Goal: Entertainment & Leisure: Consume media (video, audio)

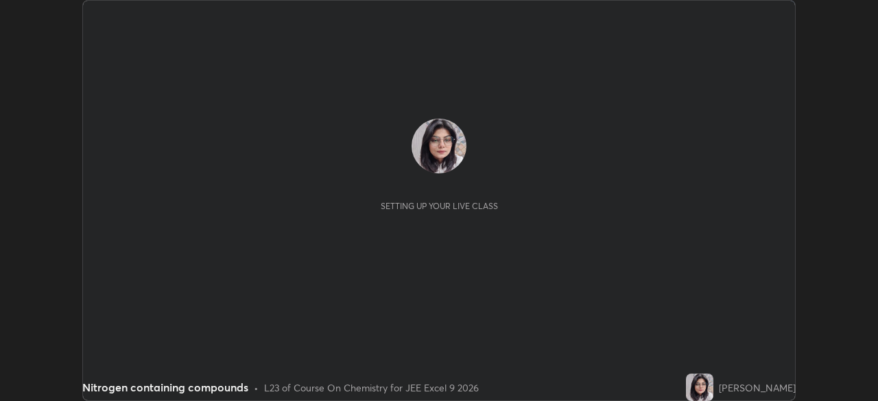
scroll to position [401, 878]
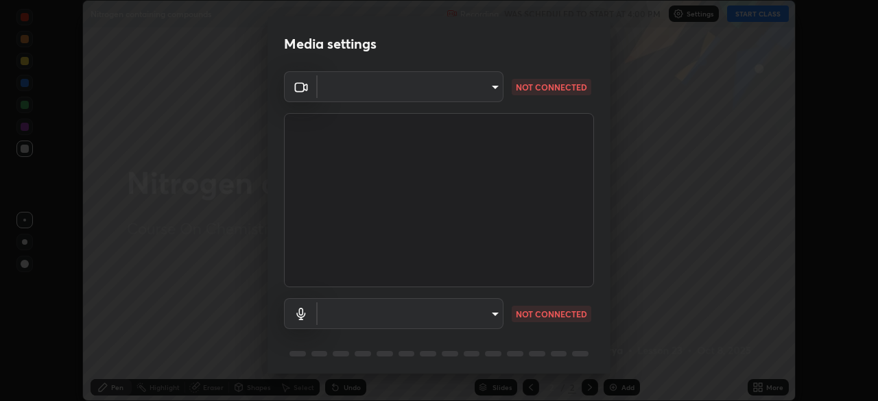
type input "150ce54b6659d6facffdc1d488e586a8afcf012d443804c7c5fd1c8fc4ffae65"
type input "default"
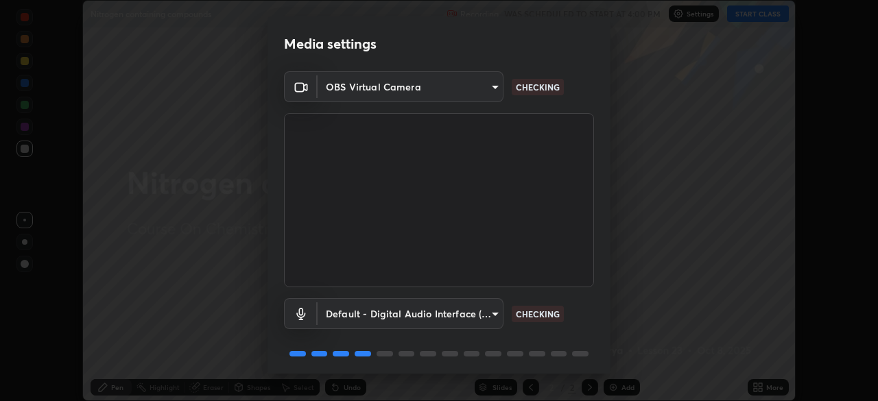
scroll to position [49, 0]
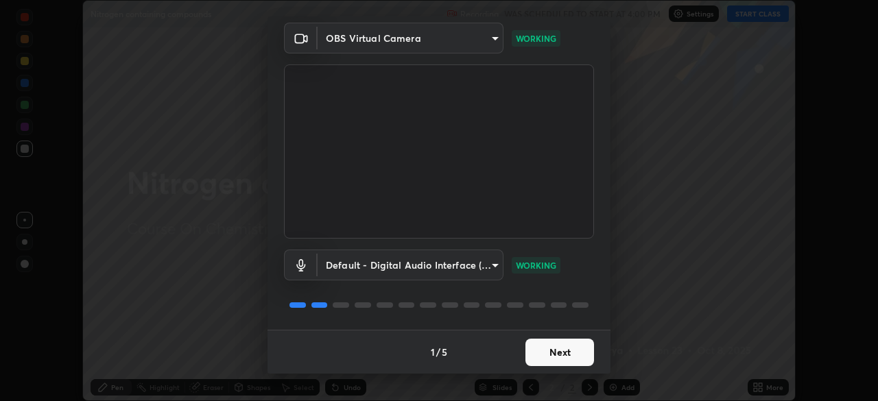
click at [571, 350] on button "Next" at bounding box center [559, 352] width 69 height 27
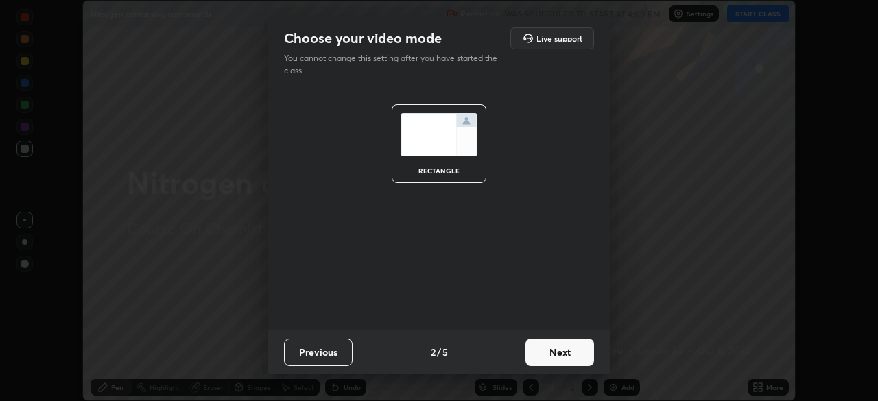
click at [564, 352] on button "Next" at bounding box center [559, 352] width 69 height 27
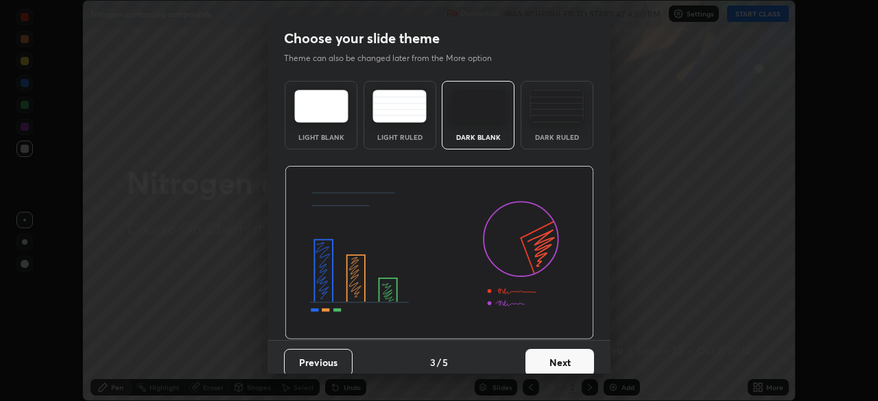
click at [568, 360] on button "Next" at bounding box center [559, 362] width 69 height 27
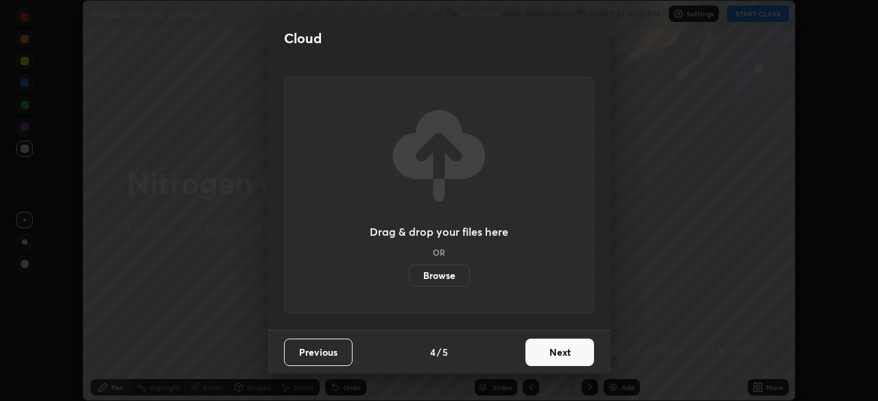
click at [564, 357] on button "Next" at bounding box center [559, 352] width 69 height 27
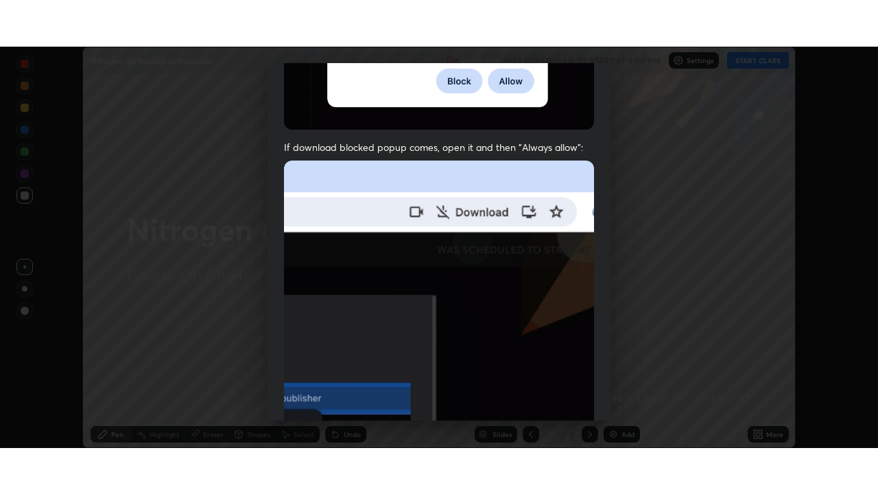
scroll to position [328, 0]
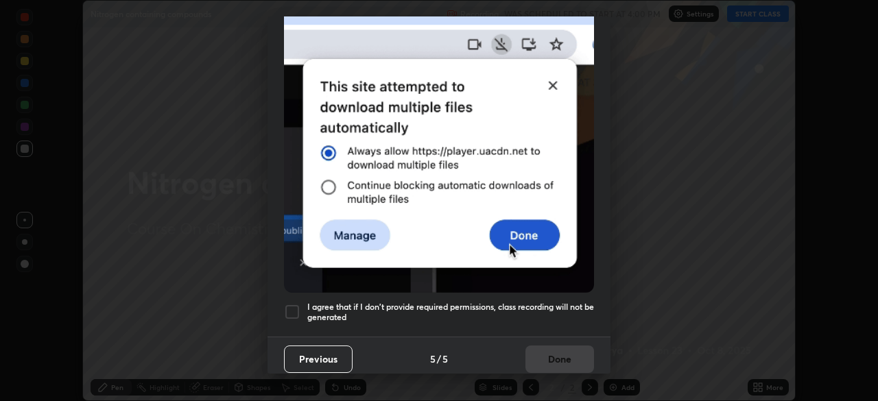
click at [295, 304] on div at bounding box center [292, 312] width 16 height 16
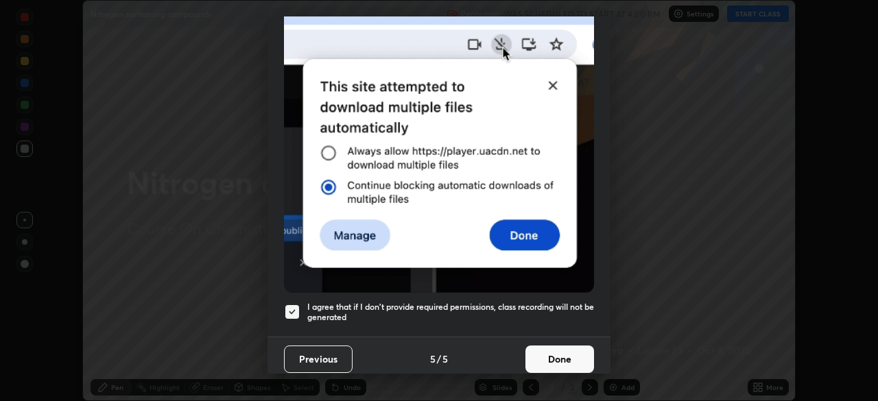
click at [558, 355] on button "Done" at bounding box center [559, 359] width 69 height 27
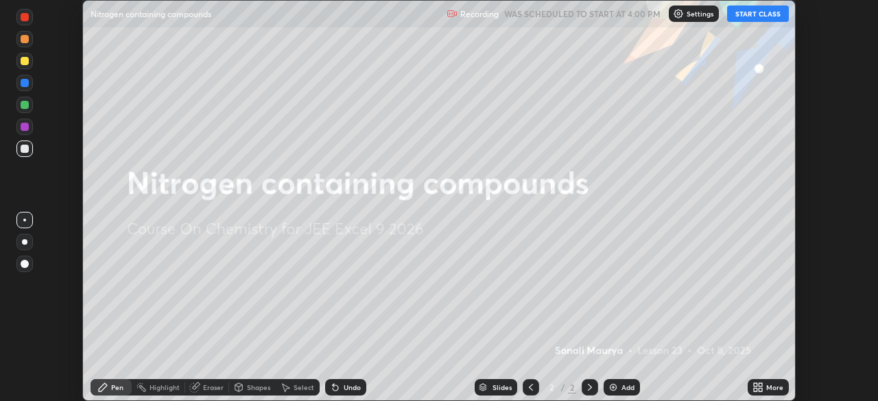
click at [765, 16] on button "START CLASS" at bounding box center [758, 13] width 62 height 16
click at [760, 385] on icon at bounding box center [759, 384] width 3 height 3
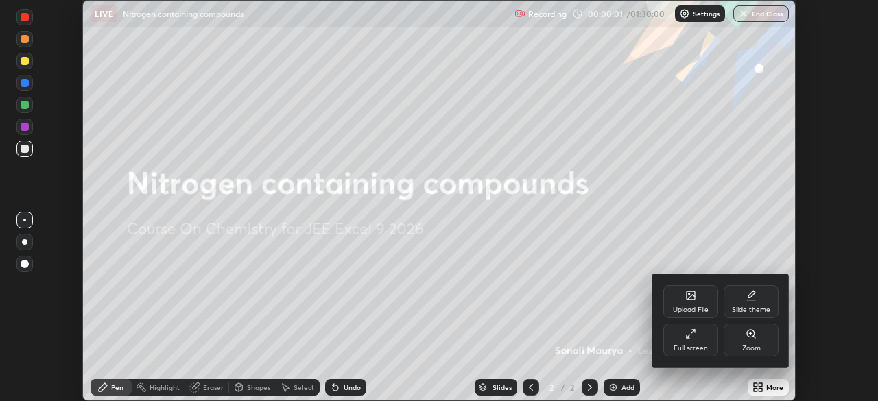
click at [699, 333] on div "Full screen" at bounding box center [690, 340] width 55 height 33
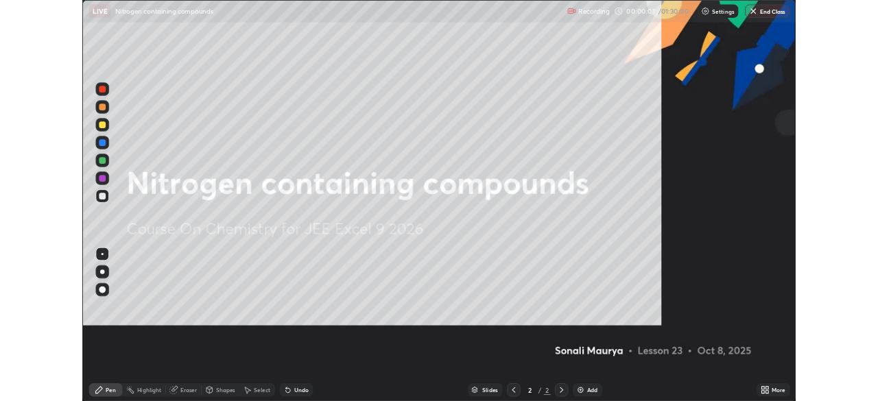
scroll to position [494, 878]
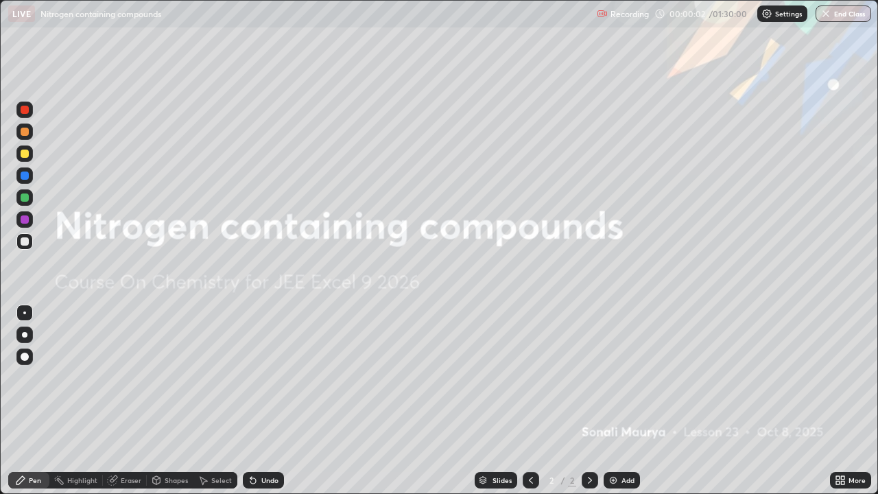
click at [627, 400] on div "Add" at bounding box center [627, 480] width 13 height 7
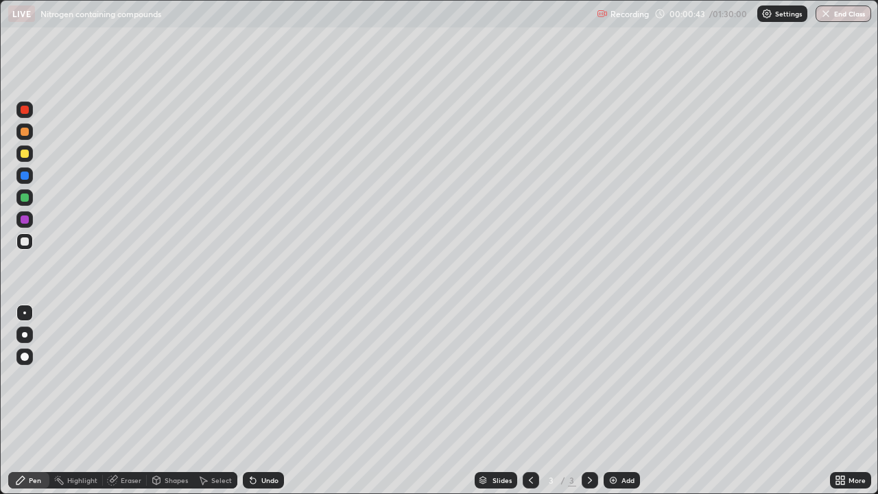
click at [619, 400] on div "Add" at bounding box center [621, 480] width 36 height 16
click at [617, 400] on div "Add" at bounding box center [621, 480] width 36 height 16
click at [206, 400] on icon at bounding box center [203, 480] width 11 height 11
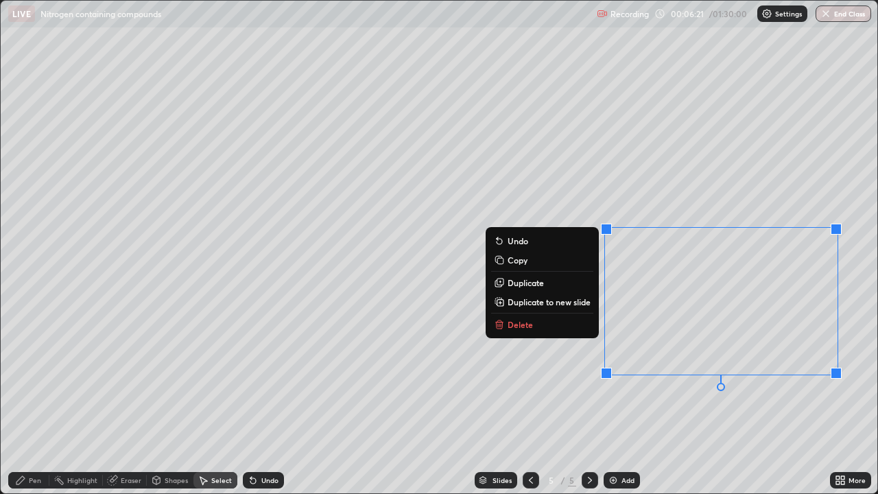
click at [549, 324] on button "Delete" at bounding box center [542, 324] width 102 height 16
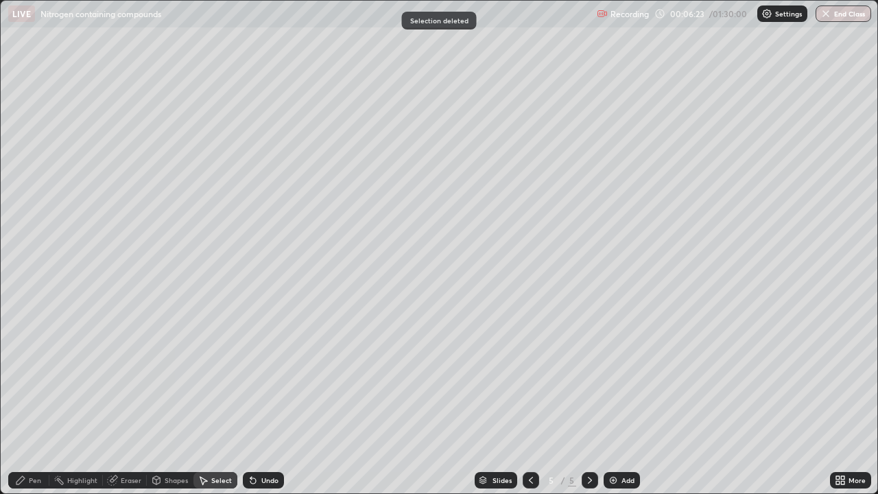
click at [45, 400] on div "Pen" at bounding box center [28, 480] width 41 height 16
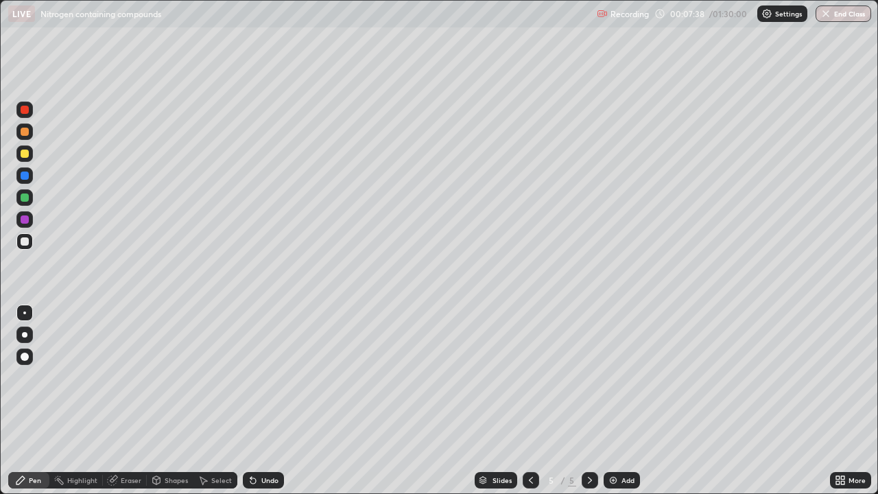
click at [626, 400] on div "Add" at bounding box center [627, 480] width 13 height 7
click at [29, 182] on div at bounding box center [24, 175] width 16 height 16
click at [28, 150] on div at bounding box center [24, 153] width 16 height 16
click at [621, 400] on div "Add" at bounding box center [627, 480] width 13 height 7
click at [25, 244] on div at bounding box center [25, 241] width 8 height 8
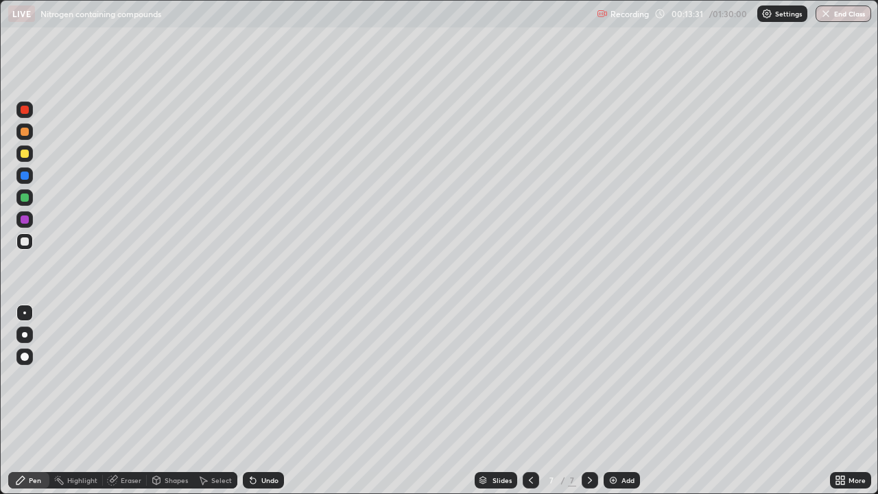
click at [22, 156] on div at bounding box center [25, 153] width 8 height 8
click at [25, 222] on div at bounding box center [25, 219] width 8 height 8
click at [133, 400] on div "Eraser" at bounding box center [131, 480] width 21 height 7
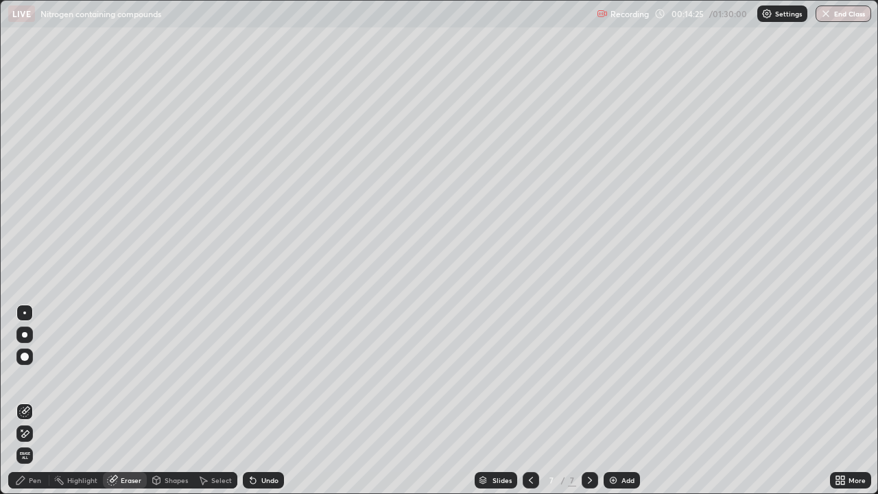
click at [30, 400] on div "Pen" at bounding box center [35, 480] width 12 height 7
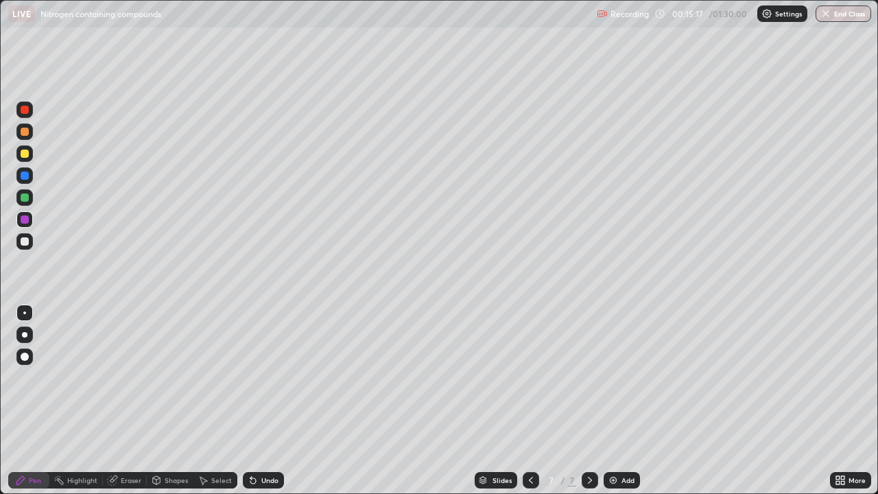
click at [23, 177] on div at bounding box center [25, 175] width 8 height 8
click at [625, 400] on div "Add" at bounding box center [627, 480] width 13 height 7
click at [25, 243] on div at bounding box center [25, 241] width 8 height 8
click at [27, 152] on div at bounding box center [25, 153] width 8 height 8
click at [24, 199] on div at bounding box center [25, 197] width 8 height 8
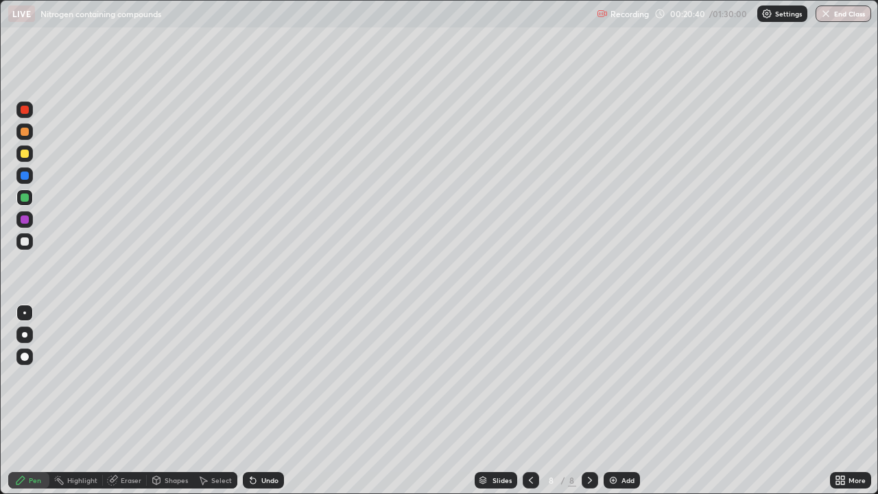
click at [23, 237] on div at bounding box center [25, 241] width 8 height 8
click at [26, 154] on div at bounding box center [25, 153] width 8 height 8
click at [26, 178] on div at bounding box center [25, 175] width 8 height 8
click at [23, 154] on div at bounding box center [25, 153] width 8 height 8
click at [25, 176] on div at bounding box center [25, 175] width 8 height 8
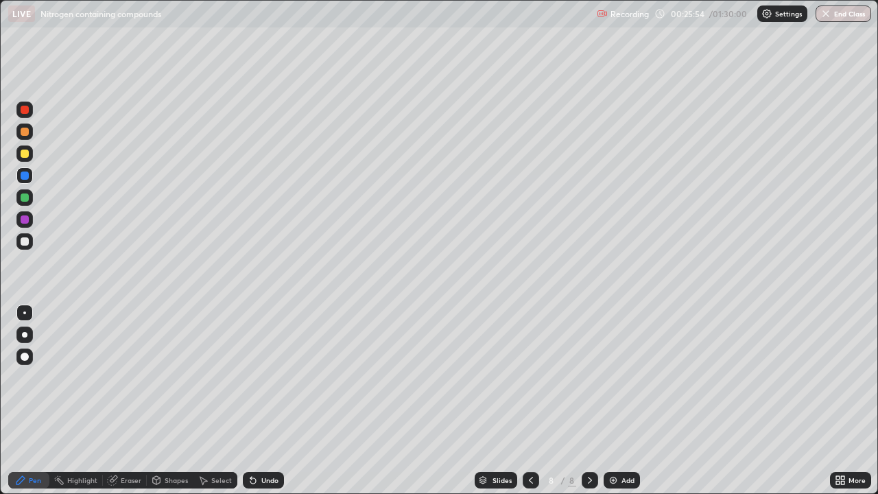
click at [623, 400] on div "Add" at bounding box center [627, 480] width 13 height 7
click at [621, 400] on div "Add" at bounding box center [627, 480] width 13 height 7
click at [23, 243] on div at bounding box center [25, 241] width 8 height 8
click at [139, 400] on div "Eraser" at bounding box center [125, 480] width 44 height 16
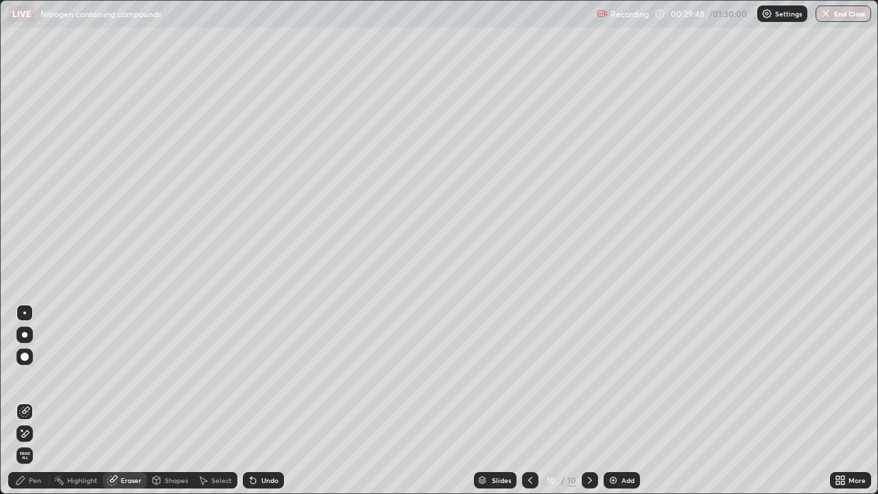
click at [37, 400] on div "Pen" at bounding box center [35, 480] width 12 height 7
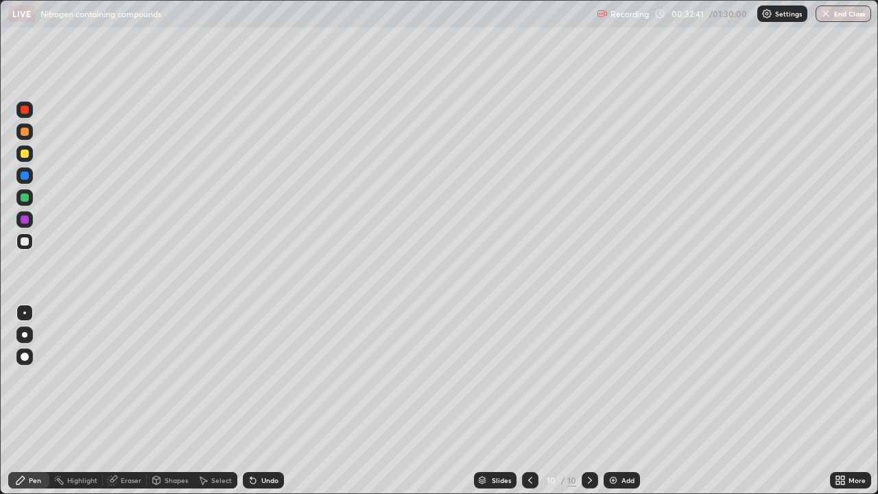
click at [226, 400] on div "Select" at bounding box center [221, 480] width 21 height 7
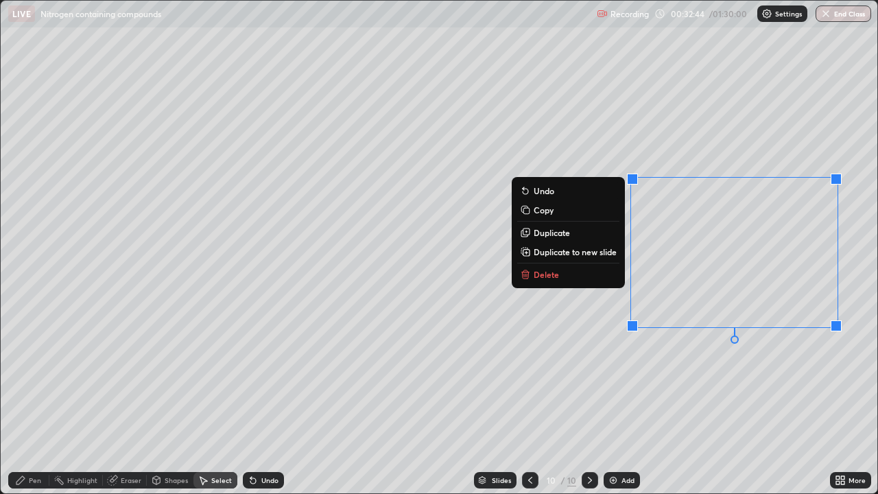
click at [579, 274] on button "Delete" at bounding box center [568, 274] width 102 height 16
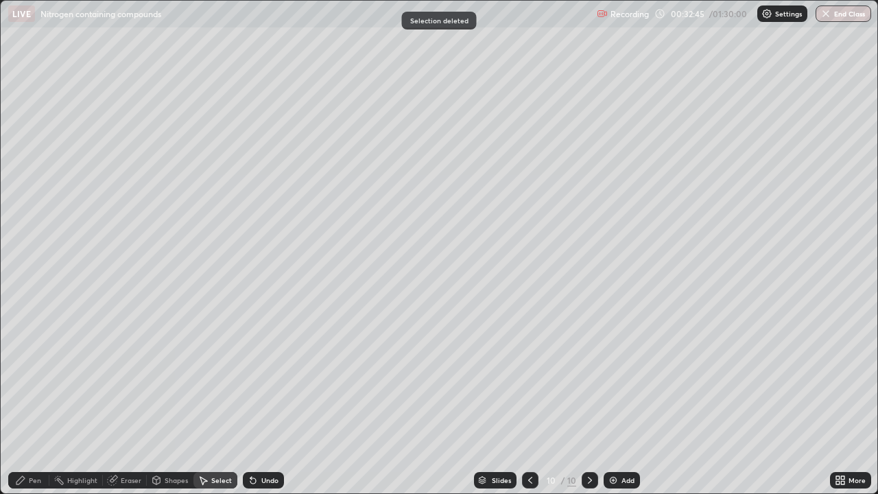
click at [37, 400] on div "Pen" at bounding box center [35, 480] width 12 height 7
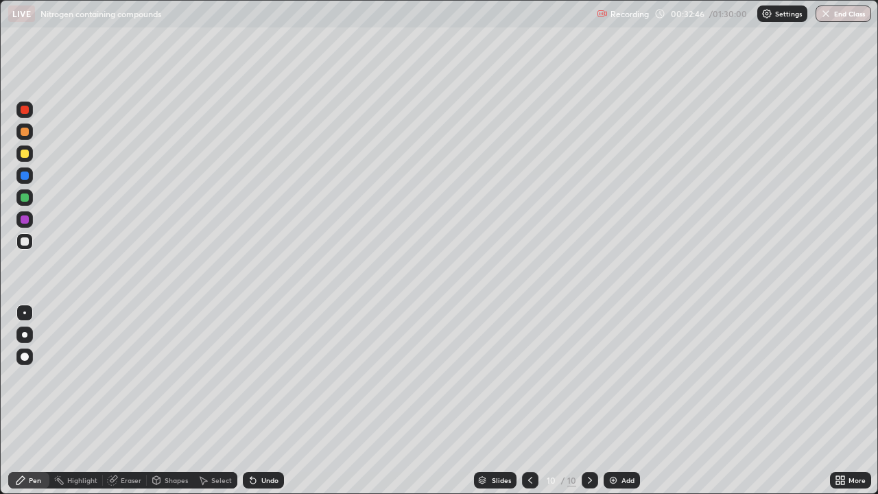
click at [25, 154] on div at bounding box center [25, 153] width 8 height 8
click at [261, 400] on div "Undo" at bounding box center [269, 480] width 17 height 7
click at [274, 400] on div "Undo" at bounding box center [269, 480] width 17 height 7
click at [630, 400] on div "Add" at bounding box center [627, 480] width 13 height 7
click at [25, 176] on div at bounding box center [25, 175] width 8 height 8
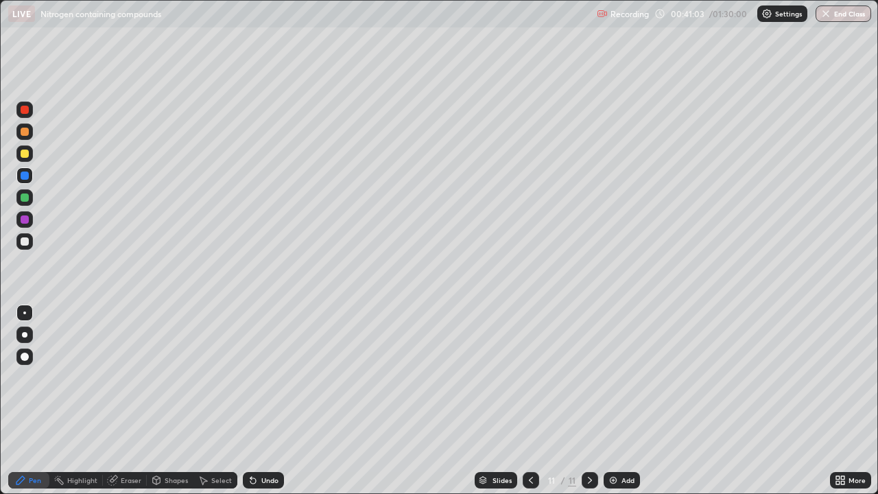
click at [621, 400] on div "Add" at bounding box center [627, 480] width 13 height 7
click at [25, 219] on div at bounding box center [25, 219] width 8 height 8
click at [22, 174] on div at bounding box center [25, 175] width 8 height 8
click at [627, 400] on div "Add" at bounding box center [627, 480] width 13 height 7
click at [125, 400] on div "Eraser" at bounding box center [131, 480] width 21 height 7
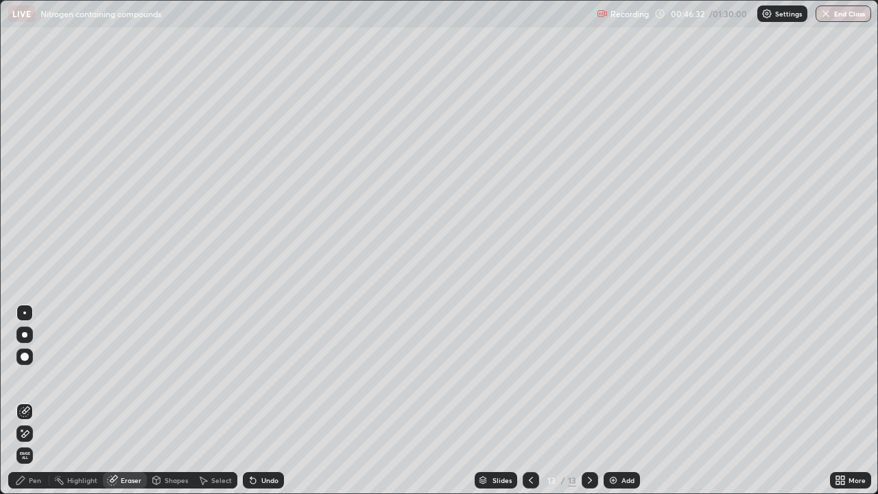
click at [32, 400] on div "Pen" at bounding box center [28, 480] width 41 height 16
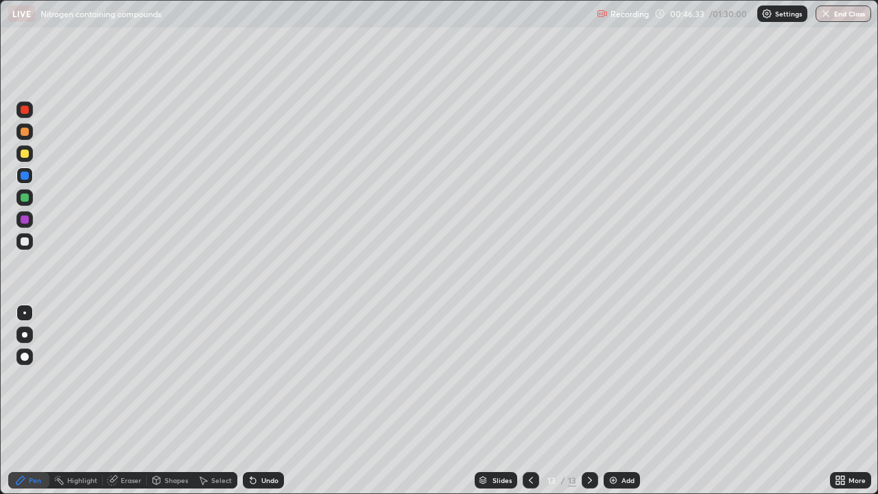
click at [23, 173] on div at bounding box center [25, 175] width 8 height 8
click at [29, 203] on div at bounding box center [24, 197] width 16 height 16
click at [25, 240] on div at bounding box center [25, 241] width 8 height 8
click at [619, 400] on div "Add" at bounding box center [621, 480] width 36 height 16
click at [27, 154] on div at bounding box center [25, 153] width 8 height 8
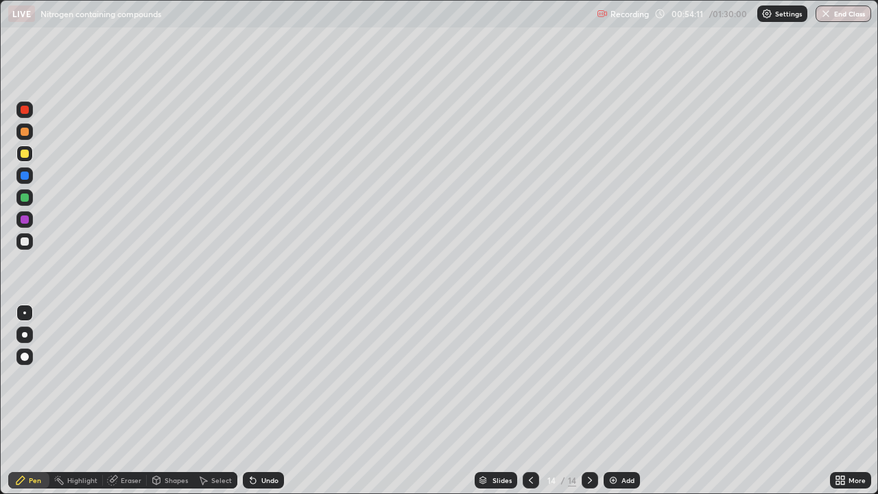
click at [25, 176] on div at bounding box center [25, 175] width 8 height 8
click at [22, 243] on div at bounding box center [25, 241] width 8 height 8
click at [29, 224] on div at bounding box center [24, 219] width 16 height 16
click at [28, 241] on div at bounding box center [25, 241] width 8 height 8
click at [25, 152] on div at bounding box center [25, 153] width 8 height 8
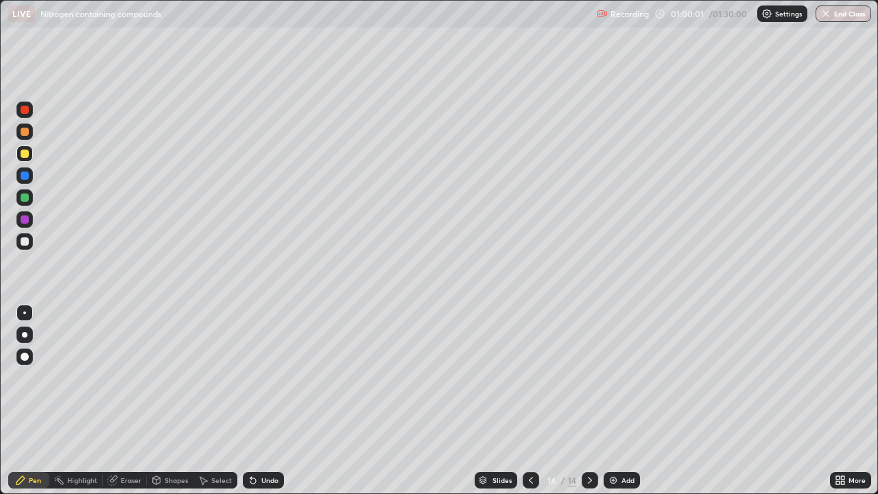
click at [625, 400] on div "Add" at bounding box center [627, 480] width 13 height 7
click at [31, 178] on div at bounding box center [24, 175] width 16 height 16
click at [627, 400] on div "Add" at bounding box center [627, 480] width 13 height 7
click at [620, 400] on div "Add" at bounding box center [621, 480] width 36 height 16
click at [21, 147] on div at bounding box center [24, 153] width 16 height 16
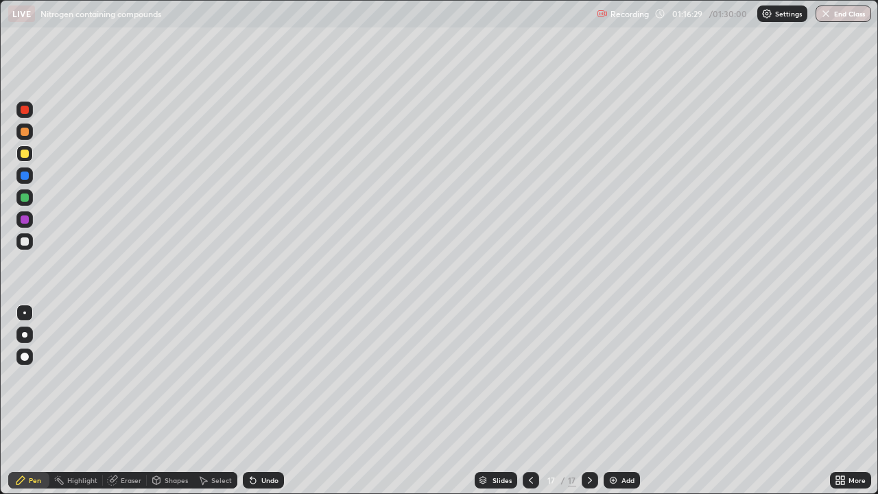
click at [129, 400] on div "Eraser" at bounding box center [131, 480] width 21 height 7
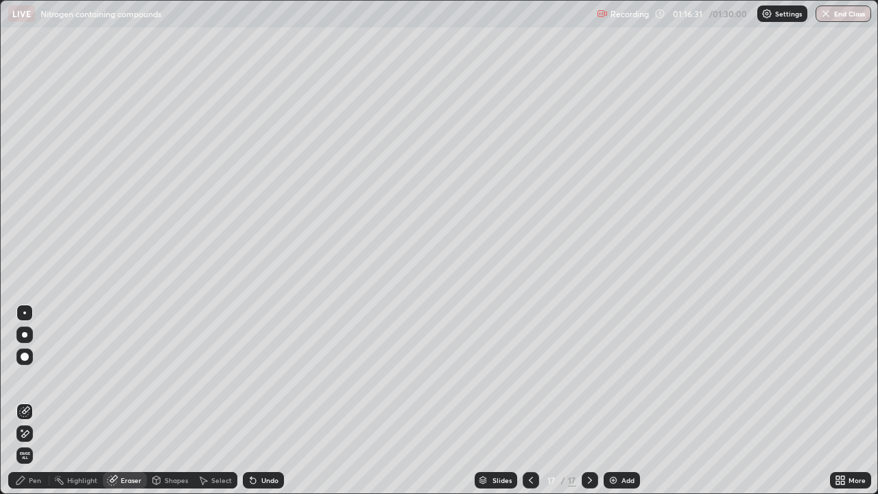
click at [38, 400] on div "Pen" at bounding box center [35, 480] width 12 height 7
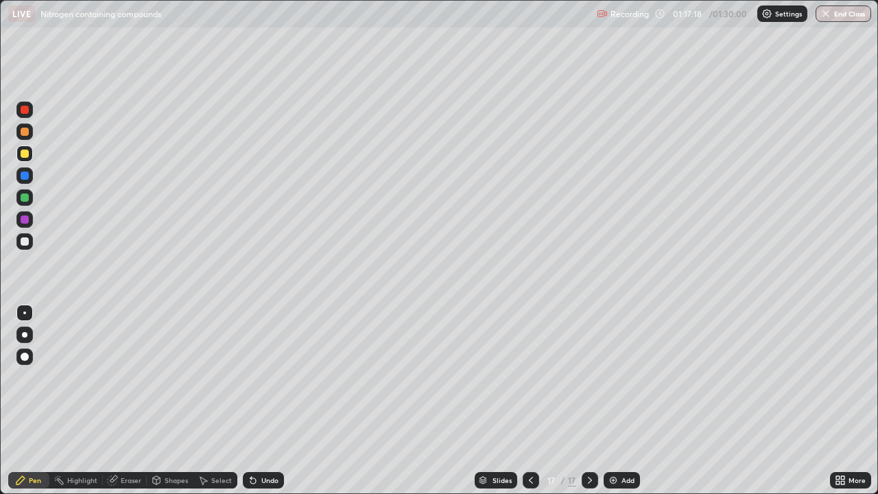
click at [136, 400] on div "Eraser" at bounding box center [125, 480] width 44 height 16
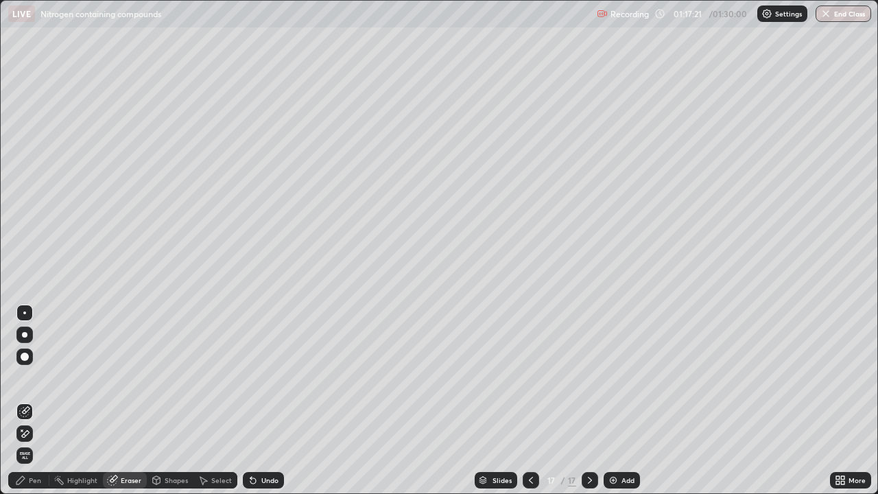
click at [35, 400] on div "Pen" at bounding box center [28, 480] width 41 height 16
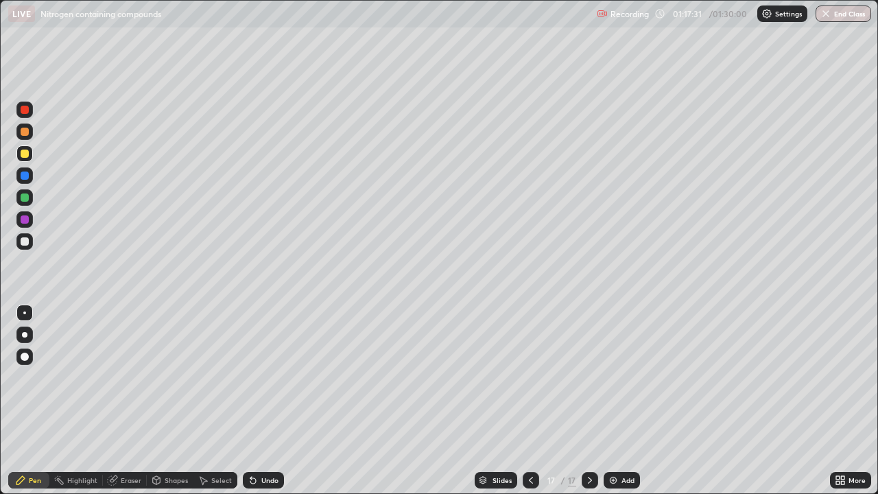
click at [29, 243] on div at bounding box center [24, 241] width 16 height 16
click at [612, 400] on img at bounding box center [613, 480] width 11 height 11
click at [23, 155] on div at bounding box center [25, 153] width 8 height 8
click at [530, 400] on div at bounding box center [531, 480] width 16 height 16
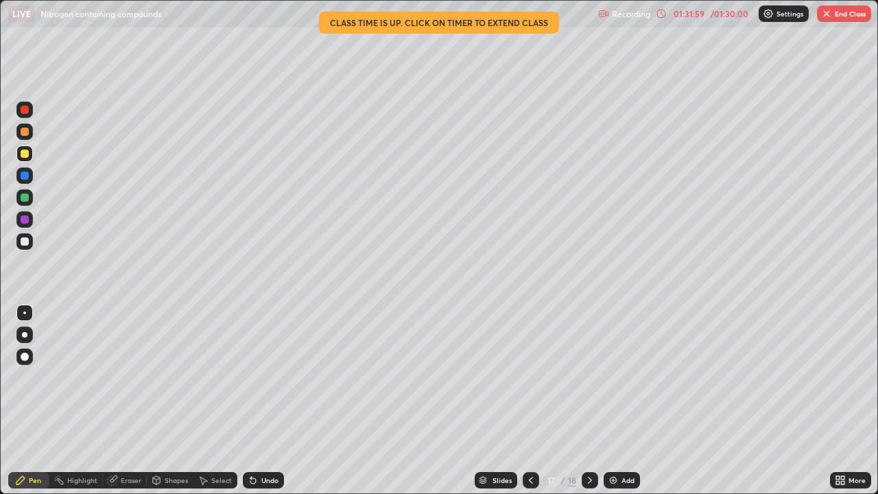
click at [829, 8] on img "button" at bounding box center [826, 13] width 11 height 11
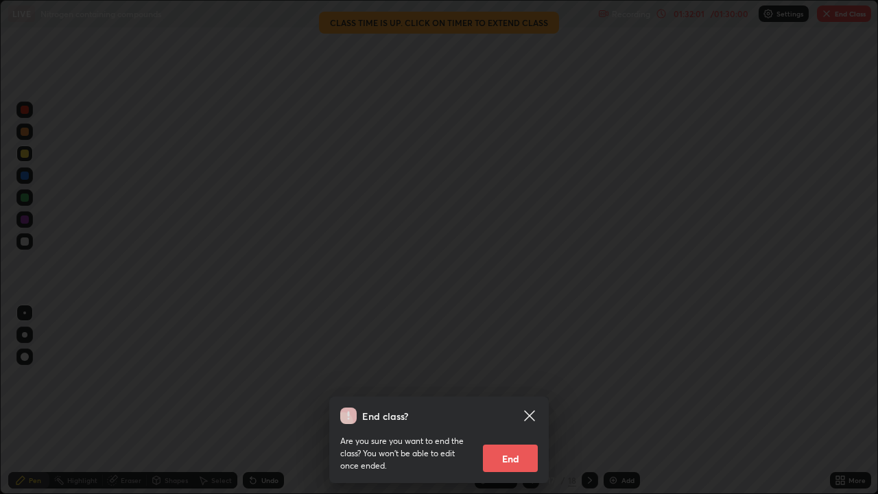
click at [514, 400] on button "End" at bounding box center [510, 457] width 55 height 27
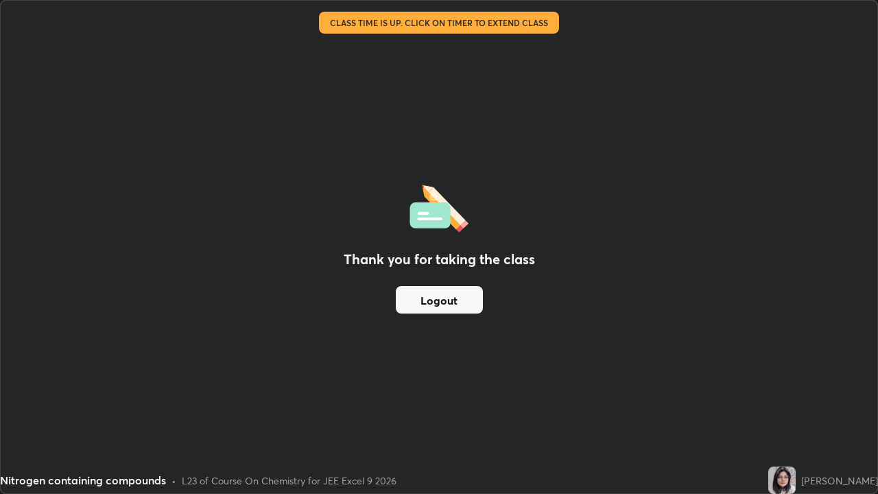
click at [542, 177] on div "Thank you for taking the class Logout" at bounding box center [439, 247] width 876 height 492
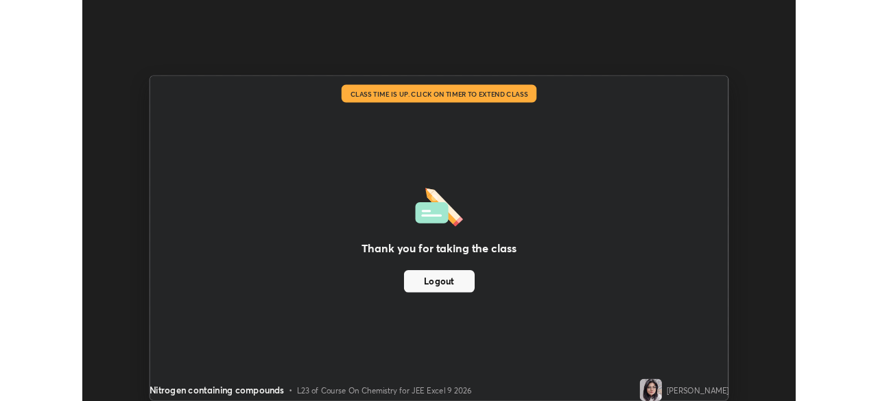
scroll to position [68175, 67699]
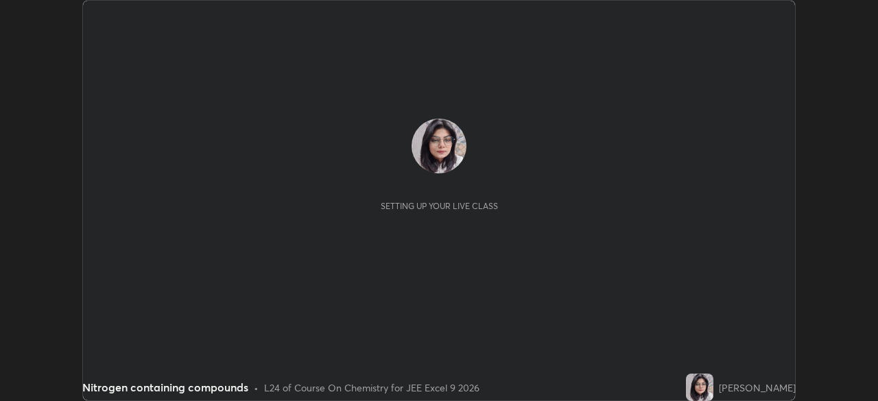
scroll to position [401, 878]
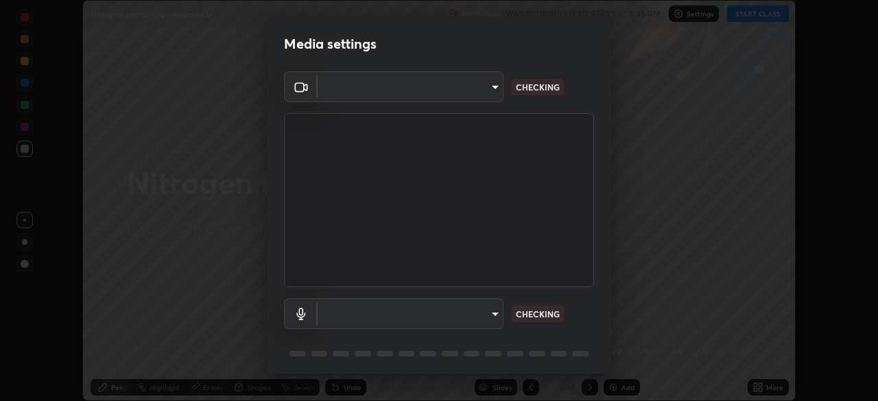
type input "150ce54b6659d6facffdc1d488e586a8afcf012d443804c7c5fd1c8fc4ffae65"
type input "default"
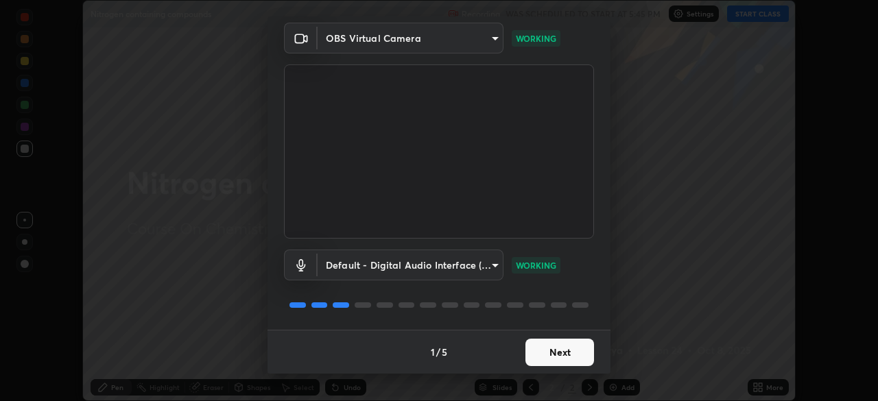
click at [567, 356] on button "Next" at bounding box center [559, 352] width 69 height 27
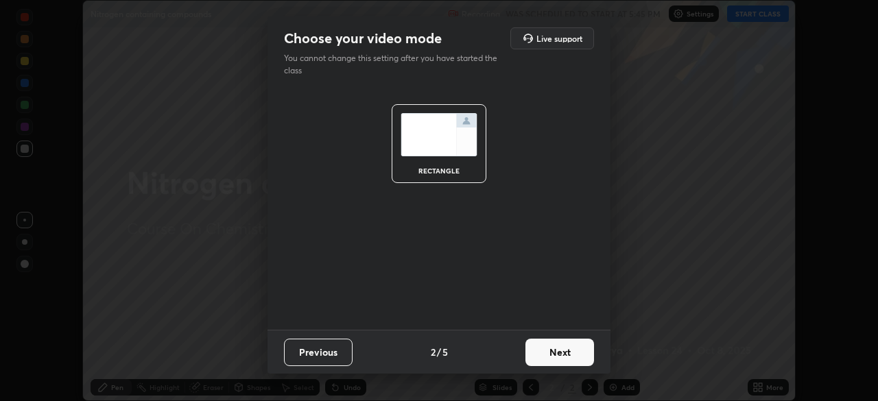
click at [557, 344] on button "Next" at bounding box center [559, 352] width 69 height 27
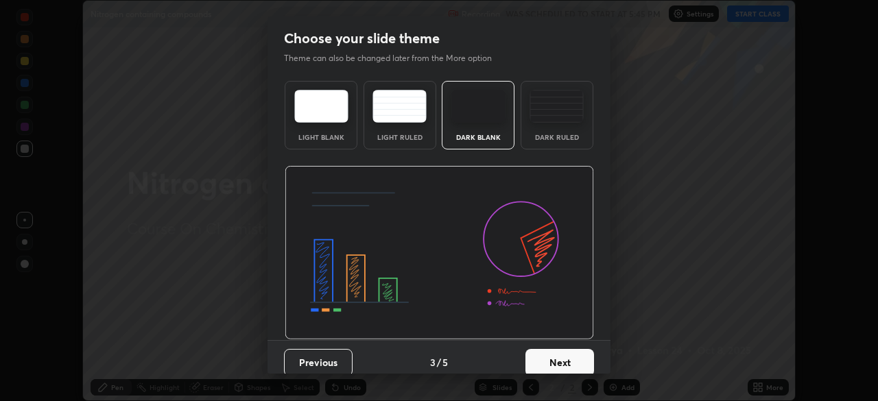
click at [568, 361] on button "Next" at bounding box center [559, 362] width 69 height 27
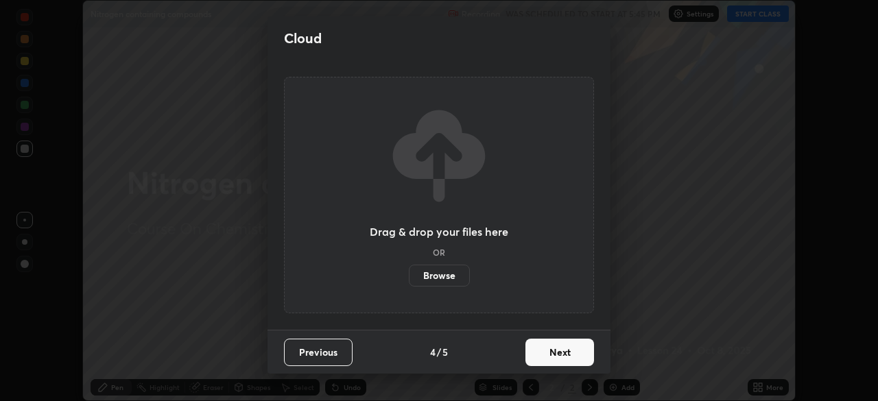
click at [551, 353] on button "Next" at bounding box center [559, 352] width 69 height 27
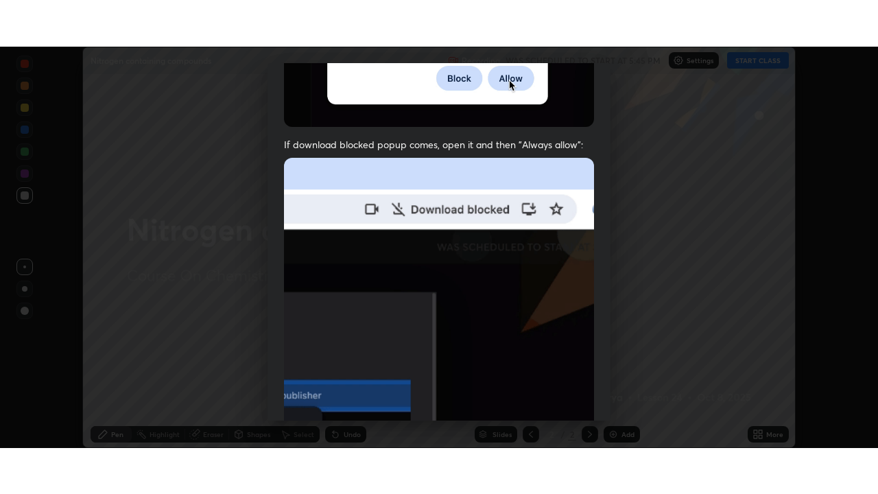
scroll to position [328, 0]
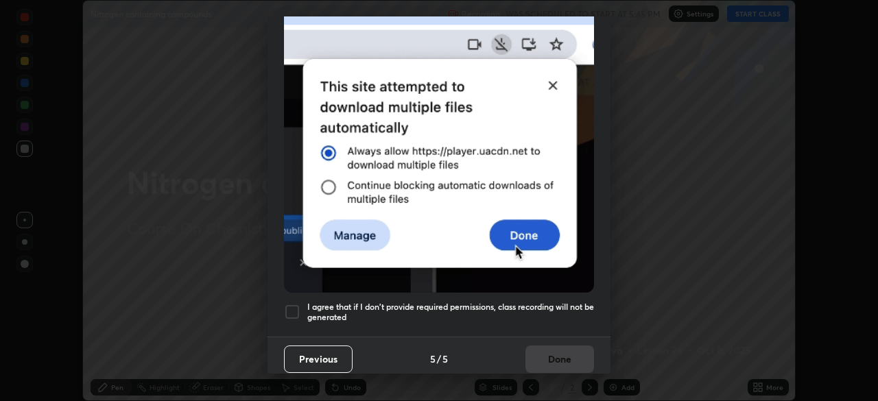
click at [294, 305] on div at bounding box center [292, 312] width 16 height 16
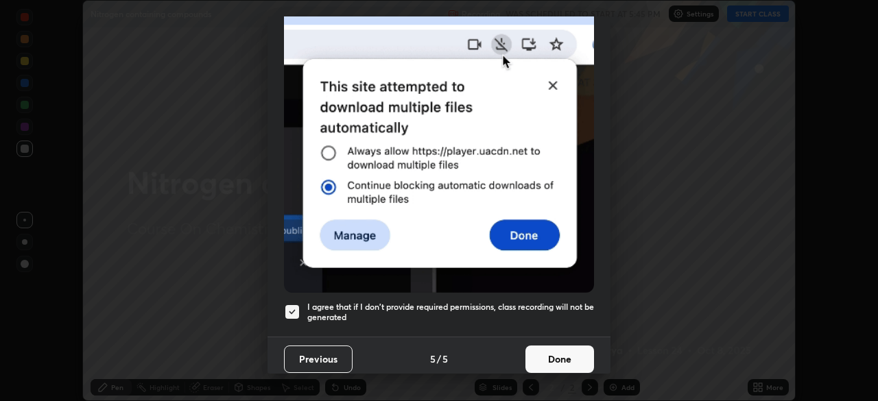
click at [555, 348] on button "Done" at bounding box center [559, 359] width 69 height 27
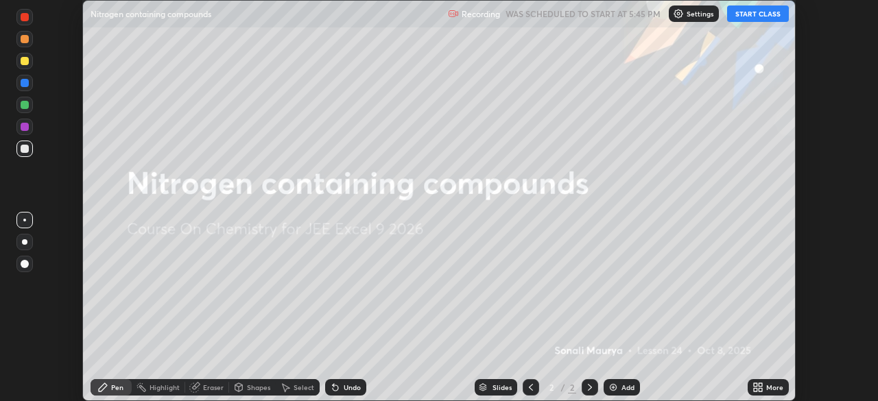
click at [762, 19] on button "START CLASS" at bounding box center [758, 13] width 62 height 16
click at [763, 386] on icon at bounding box center [757, 387] width 11 height 11
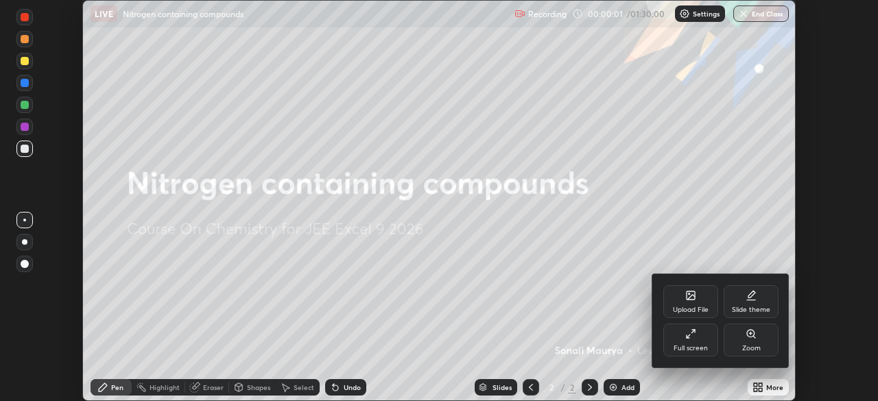
click at [701, 346] on div "Full screen" at bounding box center [690, 348] width 34 height 7
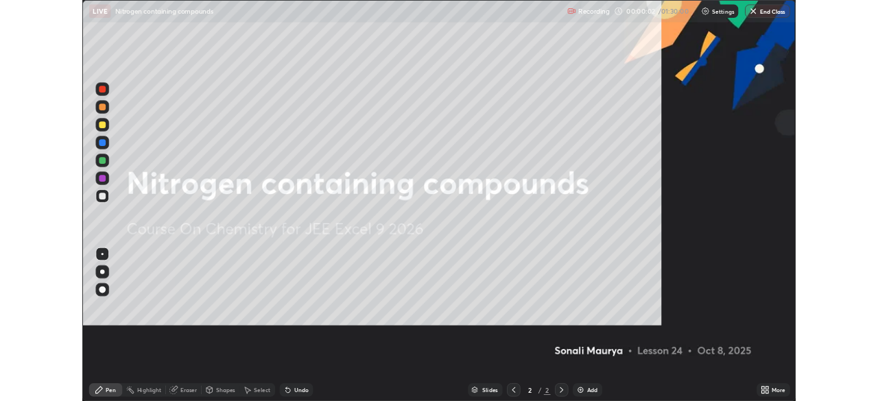
scroll to position [494, 878]
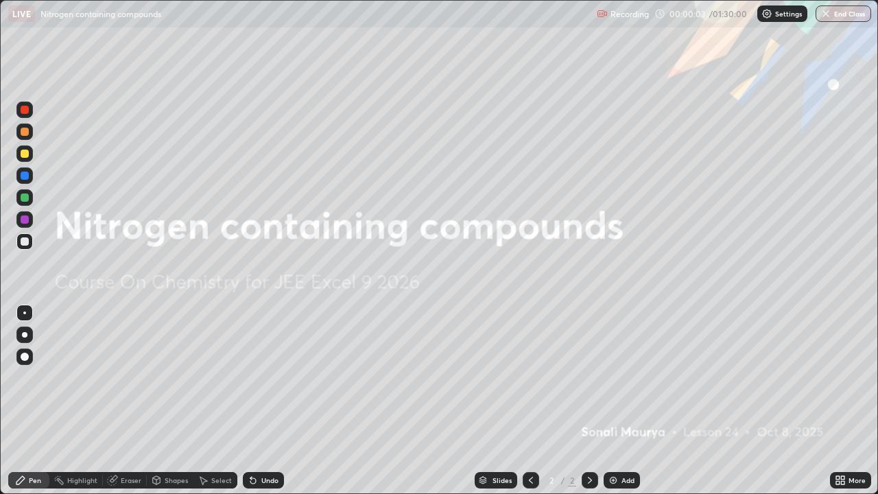
click at [616, 400] on img at bounding box center [613, 480] width 11 height 11
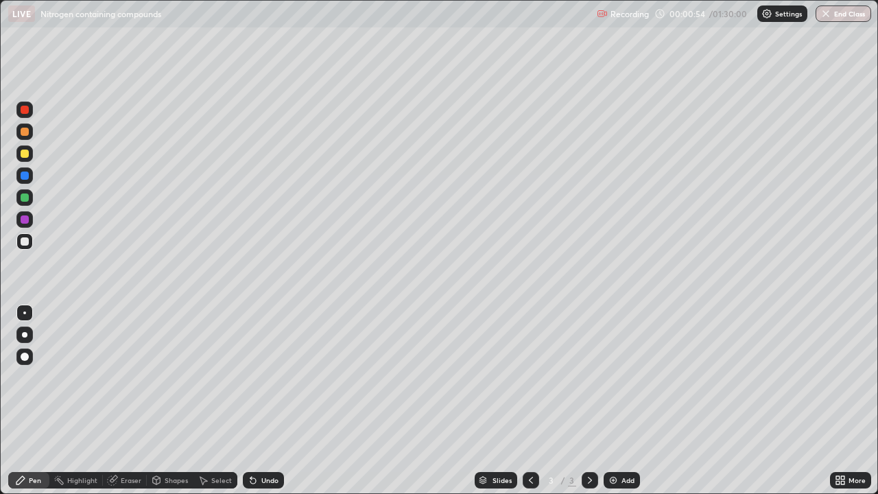
click at [133, 400] on div "Eraser" at bounding box center [131, 480] width 21 height 7
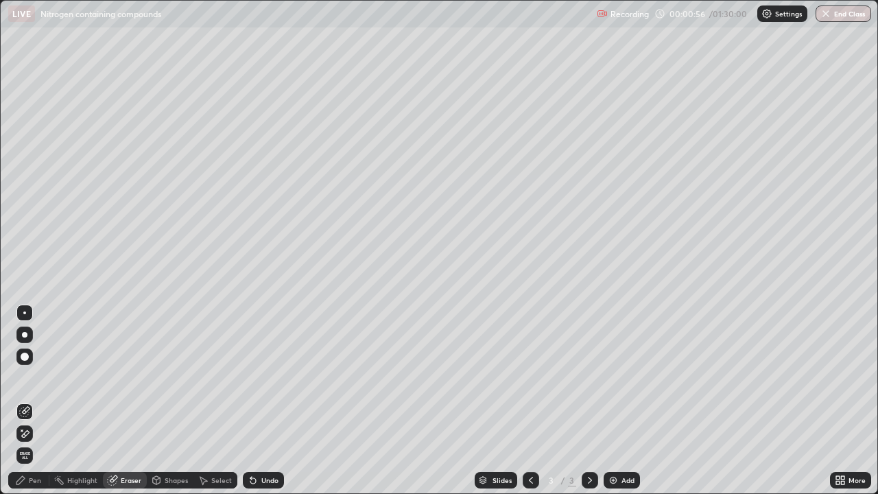
click at [38, 400] on div "Pen" at bounding box center [35, 480] width 12 height 7
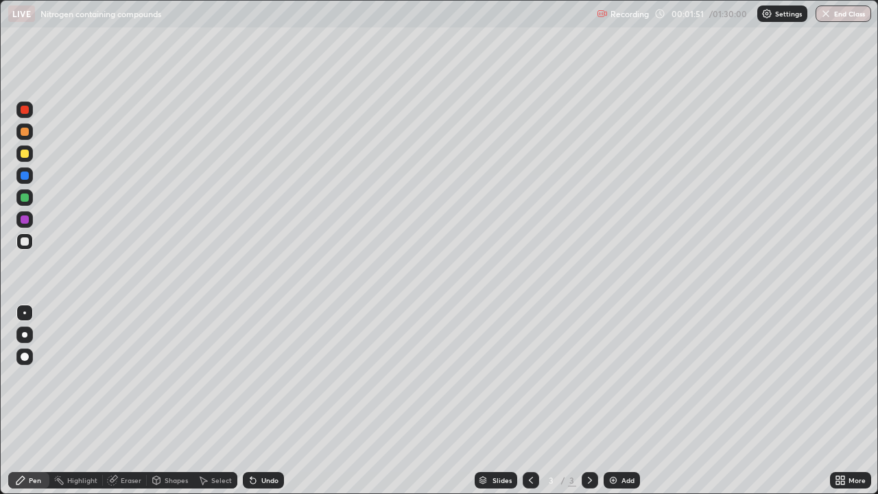
click at [171, 400] on div "Shapes" at bounding box center [176, 480] width 23 height 7
click at [230, 400] on div "Select" at bounding box center [215, 480] width 44 height 16
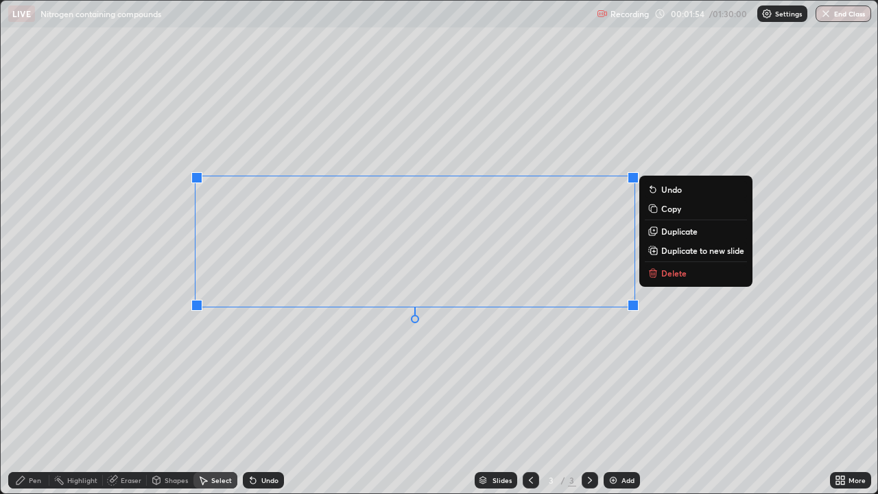
click at [680, 274] on p "Delete" at bounding box center [673, 272] width 25 height 11
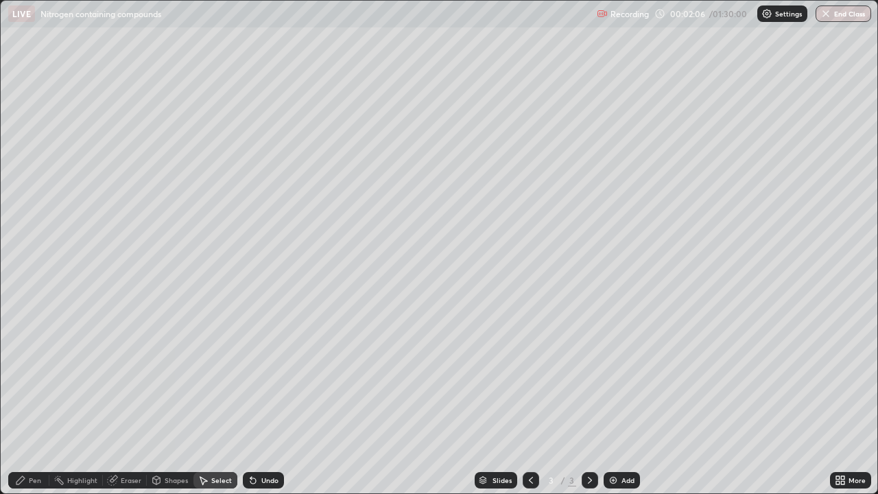
click at [38, 400] on div "Pen" at bounding box center [35, 480] width 12 height 7
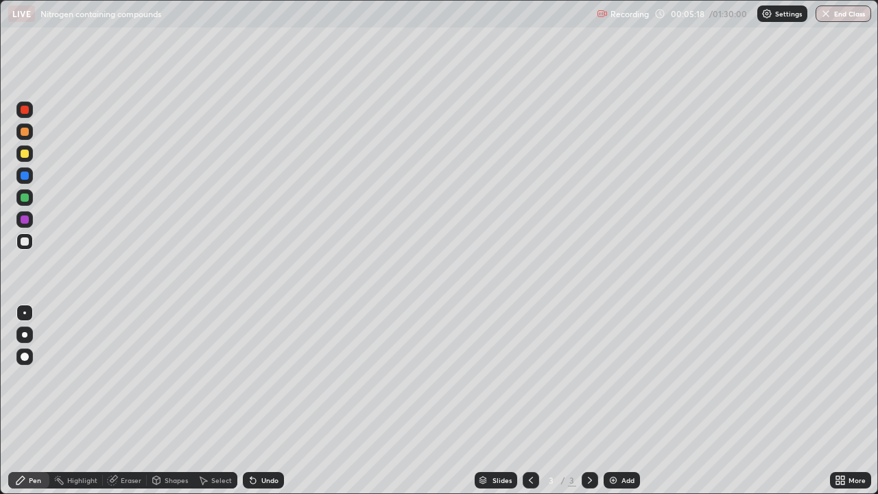
click at [623, 400] on div "Add" at bounding box center [621, 480] width 36 height 16
click at [132, 400] on div "Eraser" at bounding box center [131, 480] width 21 height 7
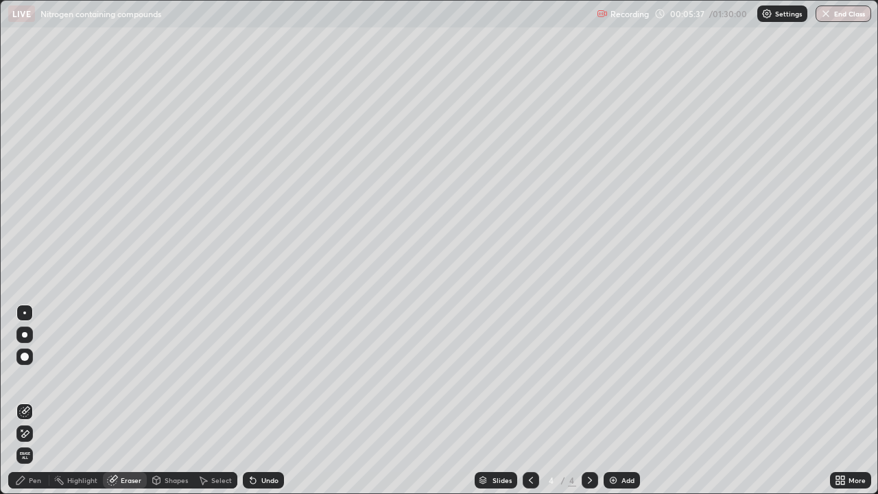
click at [33, 400] on div "Pen" at bounding box center [35, 480] width 12 height 7
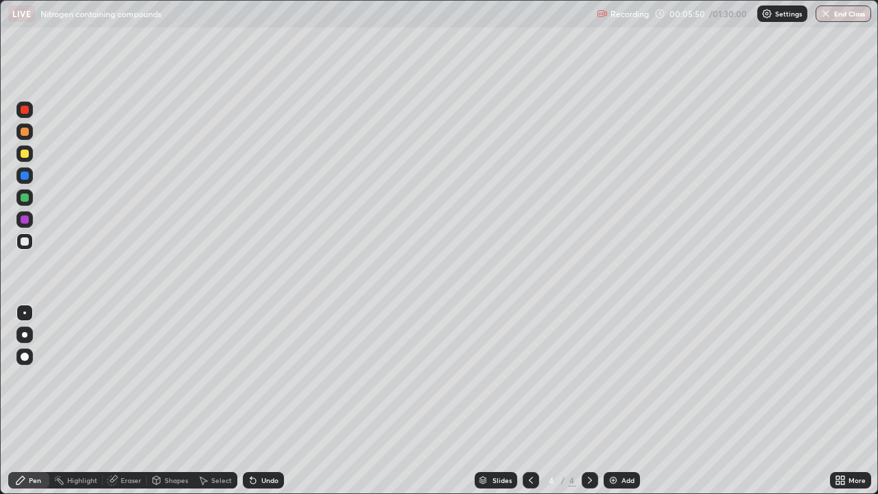
click at [129, 400] on div "Eraser" at bounding box center [131, 480] width 21 height 7
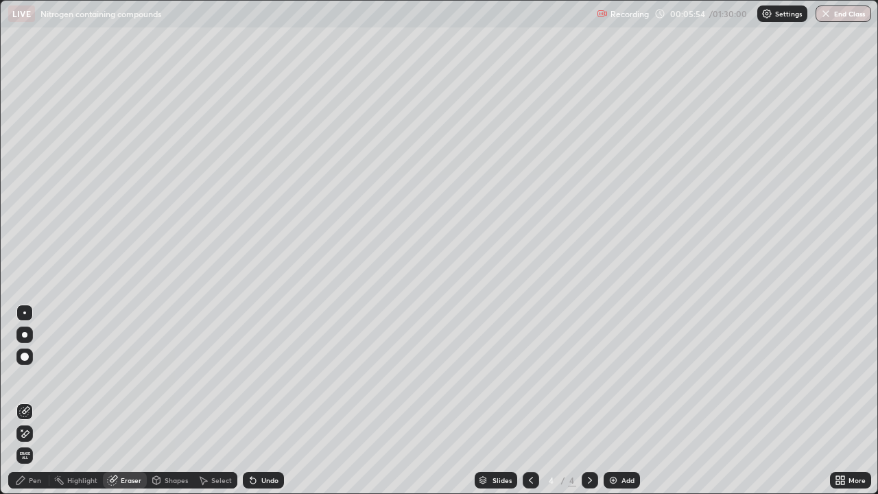
click at [42, 400] on div "Pen" at bounding box center [28, 480] width 41 height 16
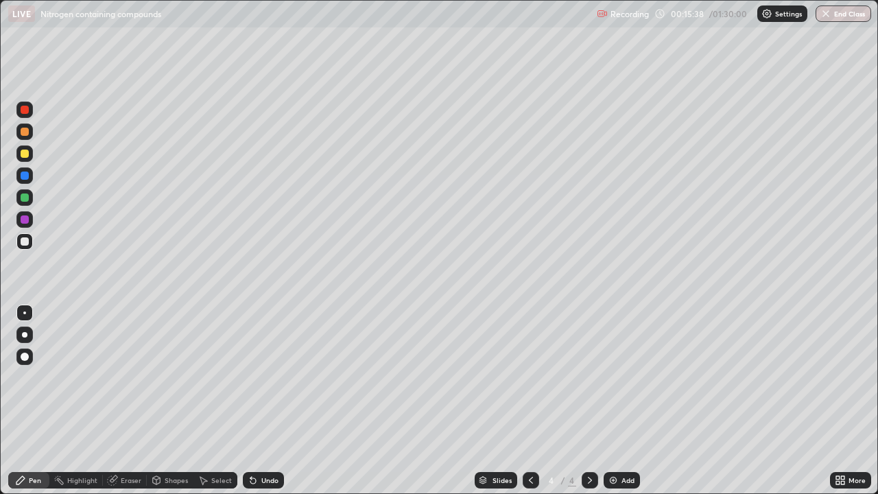
click at [621, 400] on div "Add" at bounding box center [627, 480] width 13 height 7
click at [132, 400] on div "Eraser" at bounding box center [131, 480] width 21 height 7
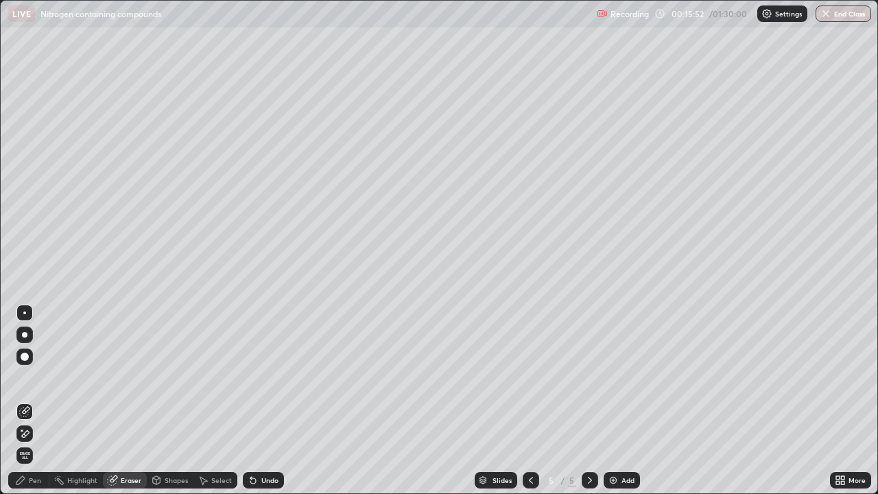
click at [31, 400] on div "Pen" at bounding box center [35, 480] width 12 height 7
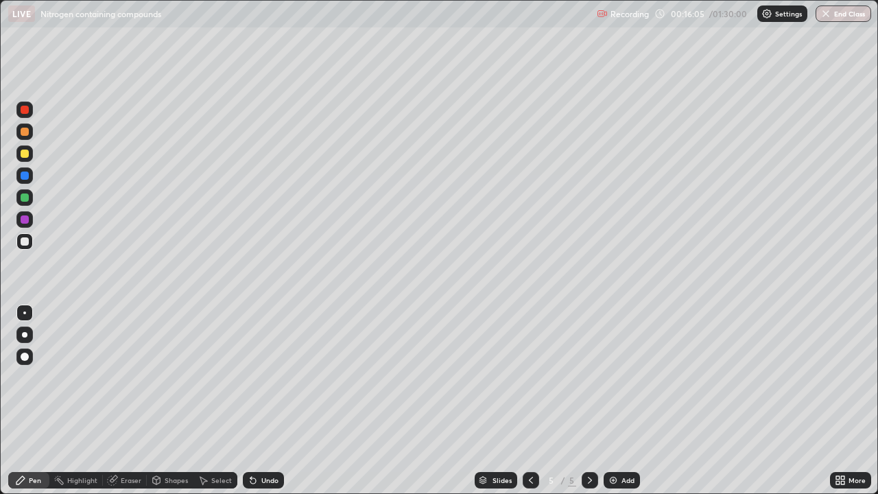
click at [134, 400] on div "Eraser" at bounding box center [131, 480] width 21 height 7
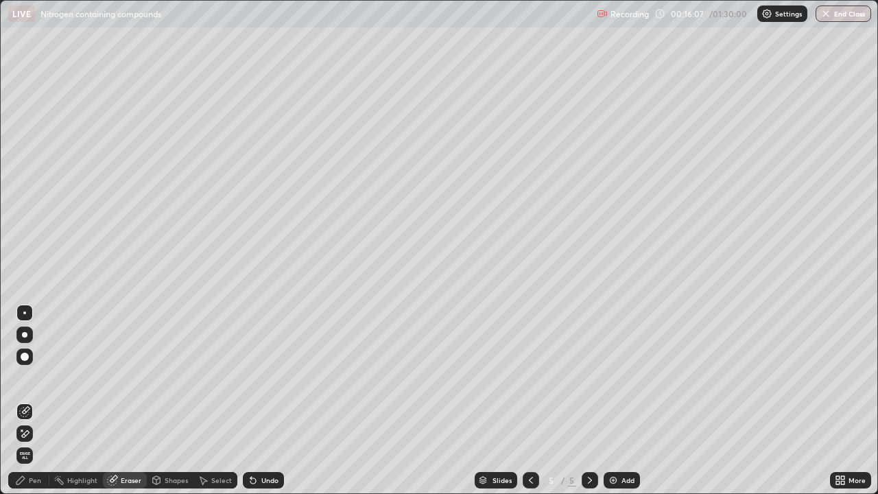
click at [35, 400] on div "Pen" at bounding box center [28, 480] width 41 height 16
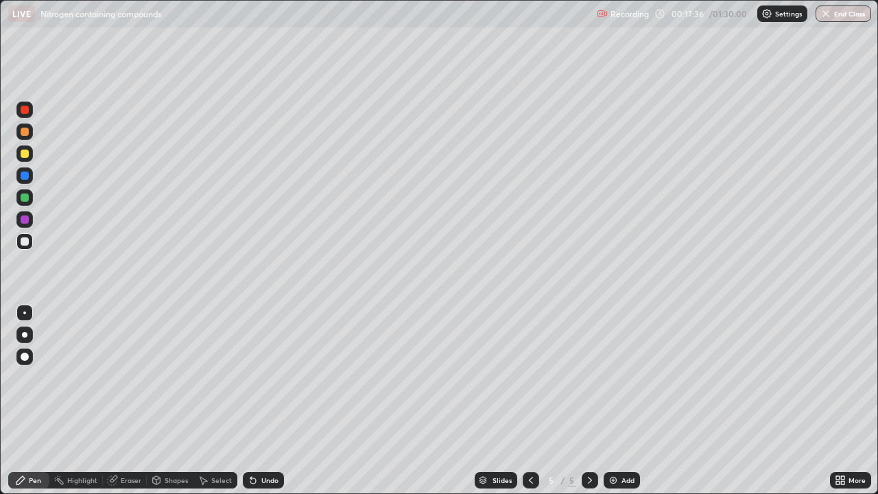
click at [622, 400] on div "Add" at bounding box center [621, 480] width 36 height 16
click at [24, 132] on div at bounding box center [25, 132] width 8 height 8
click at [23, 201] on div at bounding box center [25, 197] width 8 height 8
click at [27, 241] on div at bounding box center [25, 241] width 8 height 8
click at [617, 400] on img at bounding box center [613, 480] width 11 height 11
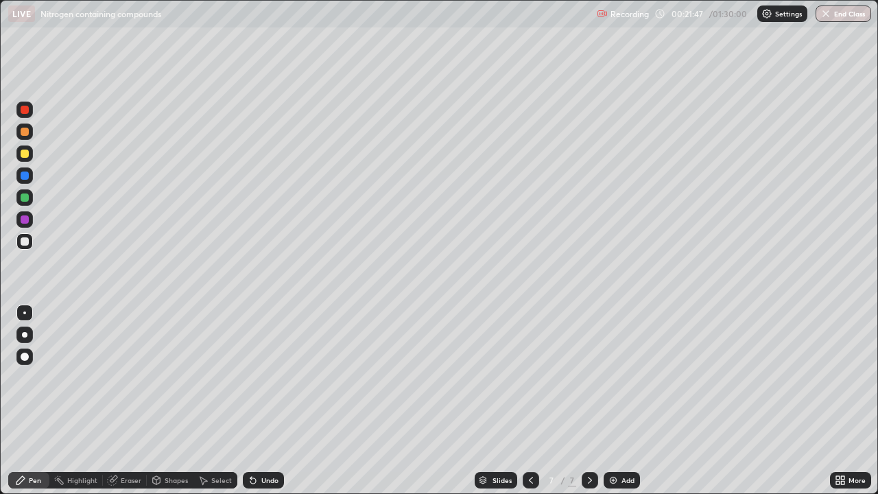
click at [133, 400] on div "Eraser" at bounding box center [131, 480] width 21 height 7
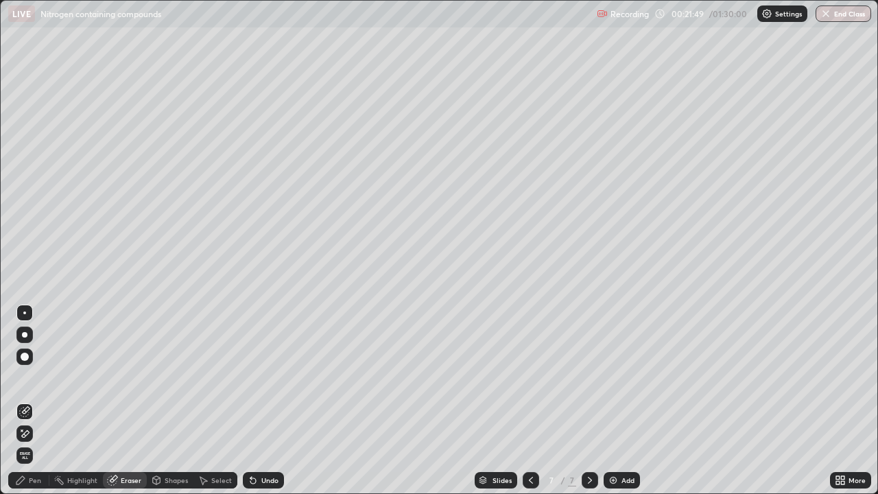
click at [33, 400] on div "Pen" at bounding box center [35, 480] width 12 height 7
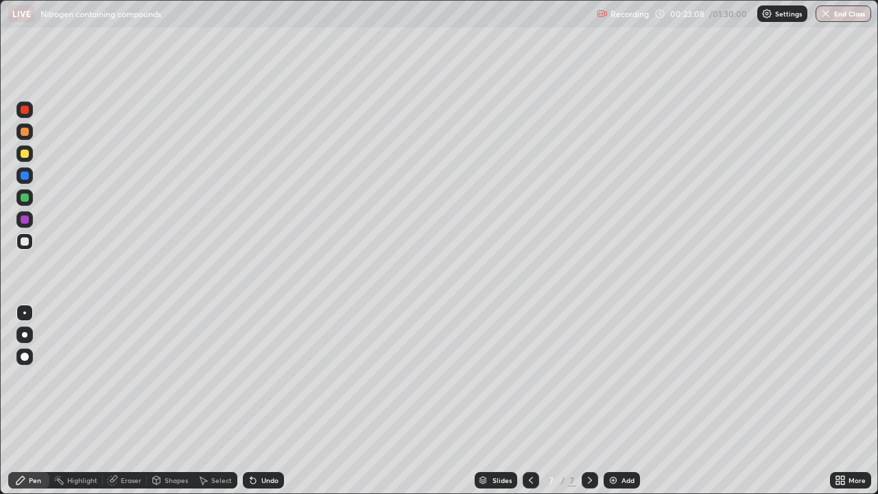
click at [24, 152] on div at bounding box center [25, 153] width 8 height 8
click at [265, 400] on div "Undo" at bounding box center [263, 480] width 41 height 16
click at [617, 400] on div "Add" at bounding box center [621, 480] width 36 height 16
click at [26, 241] on div at bounding box center [25, 241] width 8 height 8
click at [259, 400] on div "Undo" at bounding box center [263, 480] width 41 height 16
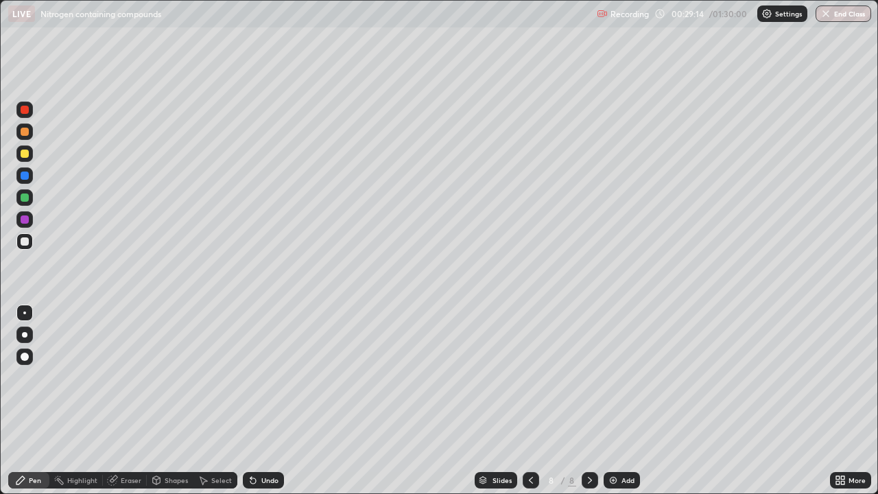
click at [269, 400] on div "Undo" at bounding box center [269, 480] width 17 height 7
click at [125, 400] on div "Eraser" at bounding box center [131, 480] width 21 height 7
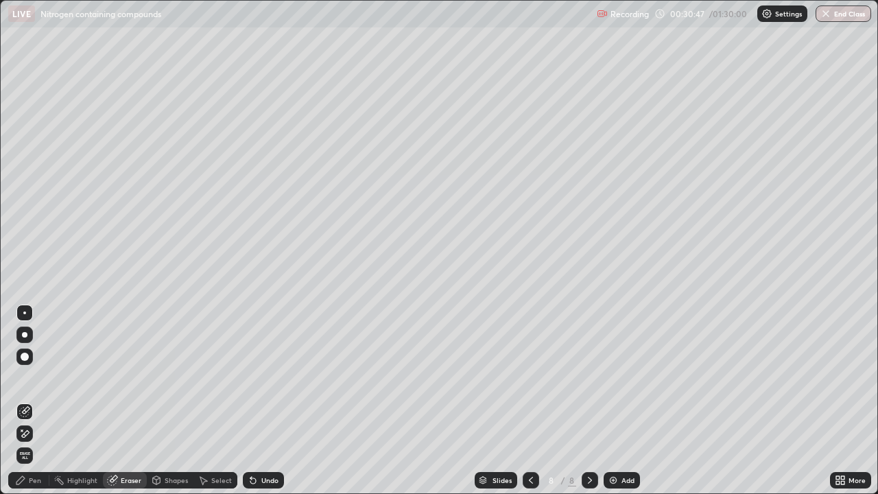
click at [623, 400] on div "Add" at bounding box center [627, 480] width 13 height 7
click at [34, 400] on div "Pen" at bounding box center [28, 480] width 41 height 16
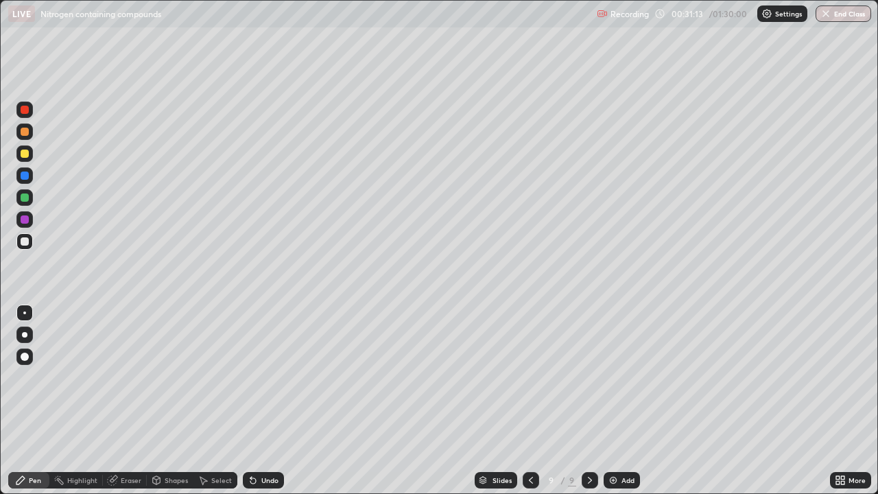
click at [130, 400] on div "Eraser" at bounding box center [125, 480] width 44 height 16
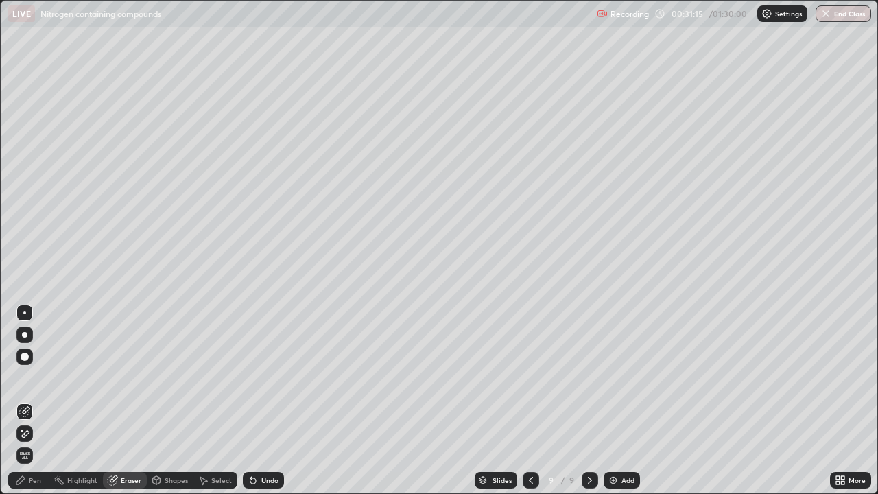
click at [29, 400] on div "Pen" at bounding box center [28, 480] width 41 height 16
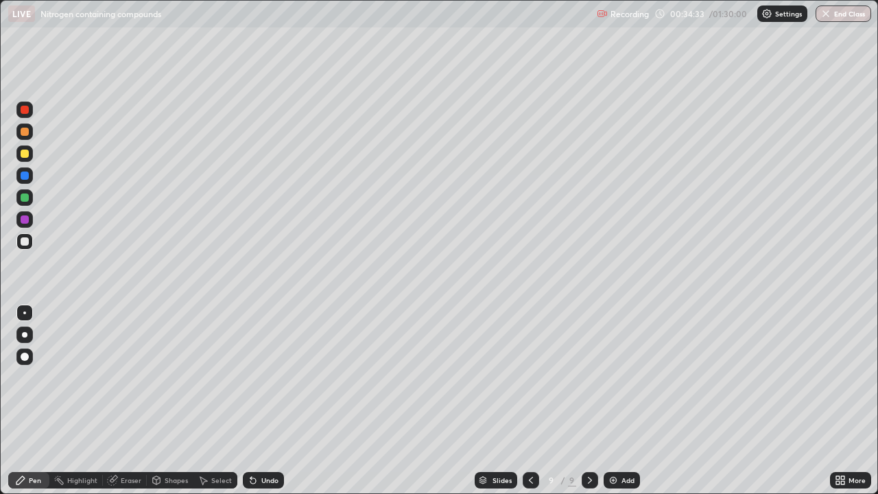
click at [631, 400] on div "Add" at bounding box center [627, 480] width 13 height 7
click at [27, 157] on div at bounding box center [25, 153] width 8 height 8
click at [23, 241] on div at bounding box center [25, 241] width 8 height 8
click at [25, 174] on div at bounding box center [25, 175] width 8 height 8
click at [25, 222] on div at bounding box center [25, 219] width 8 height 8
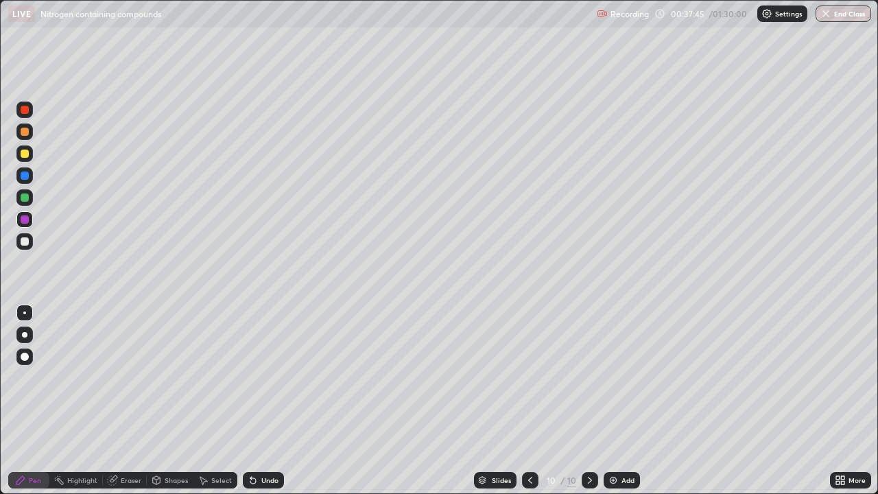
click at [28, 237] on div at bounding box center [24, 241] width 16 height 16
click at [619, 400] on div "Add" at bounding box center [621, 480] width 36 height 16
click at [131, 400] on div "Eraser" at bounding box center [131, 480] width 21 height 7
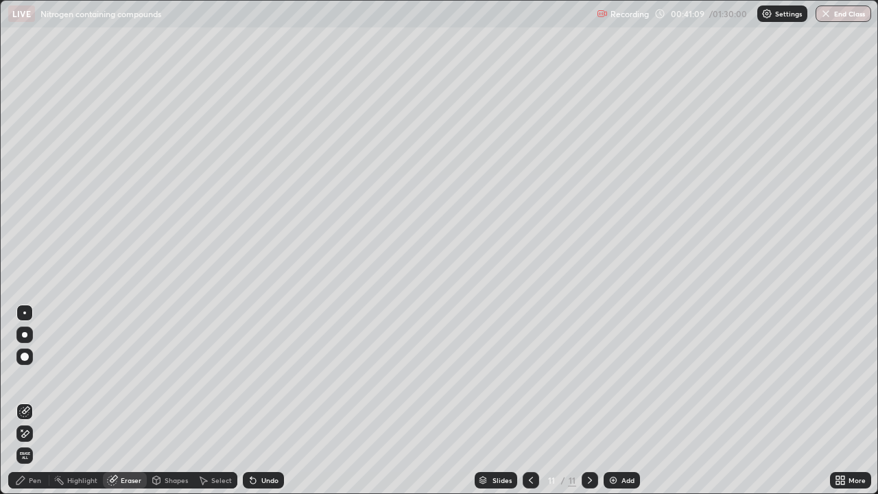
click at [26, 400] on div "Pen" at bounding box center [28, 480] width 41 height 16
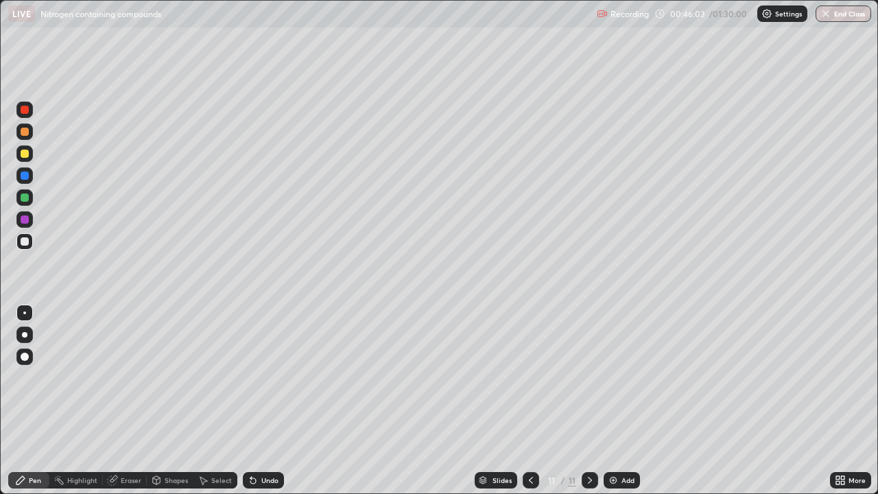
click at [843, 19] on button "End Class" at bounding box center [843, 13] width 56 height 16
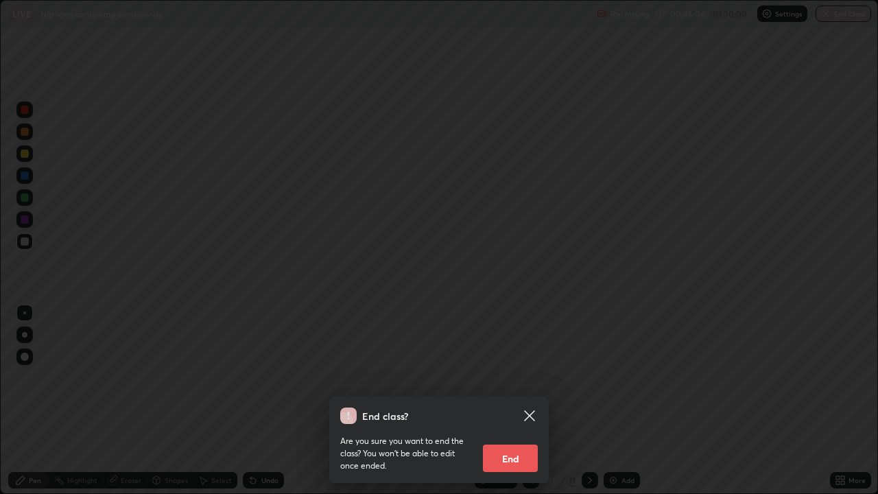
click at [513, 400] on button "End" at bounding box center [510, 457] width 55 height 27
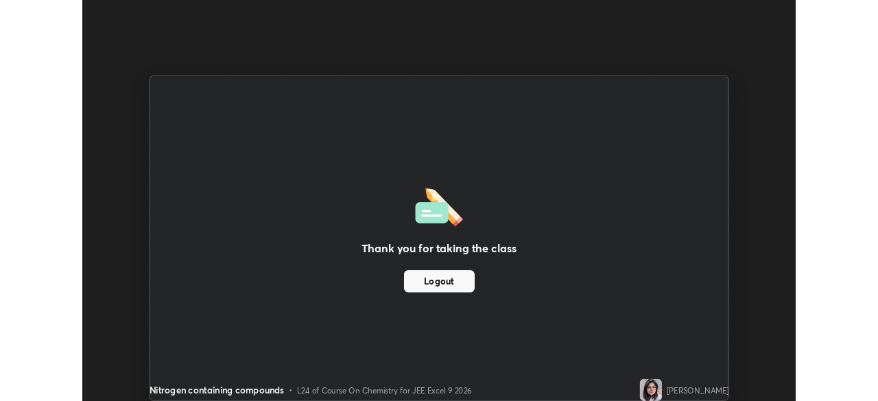
scroll to position [68175, 67699]
